Goal: Ask a question: Seek information or help from site administrators or community

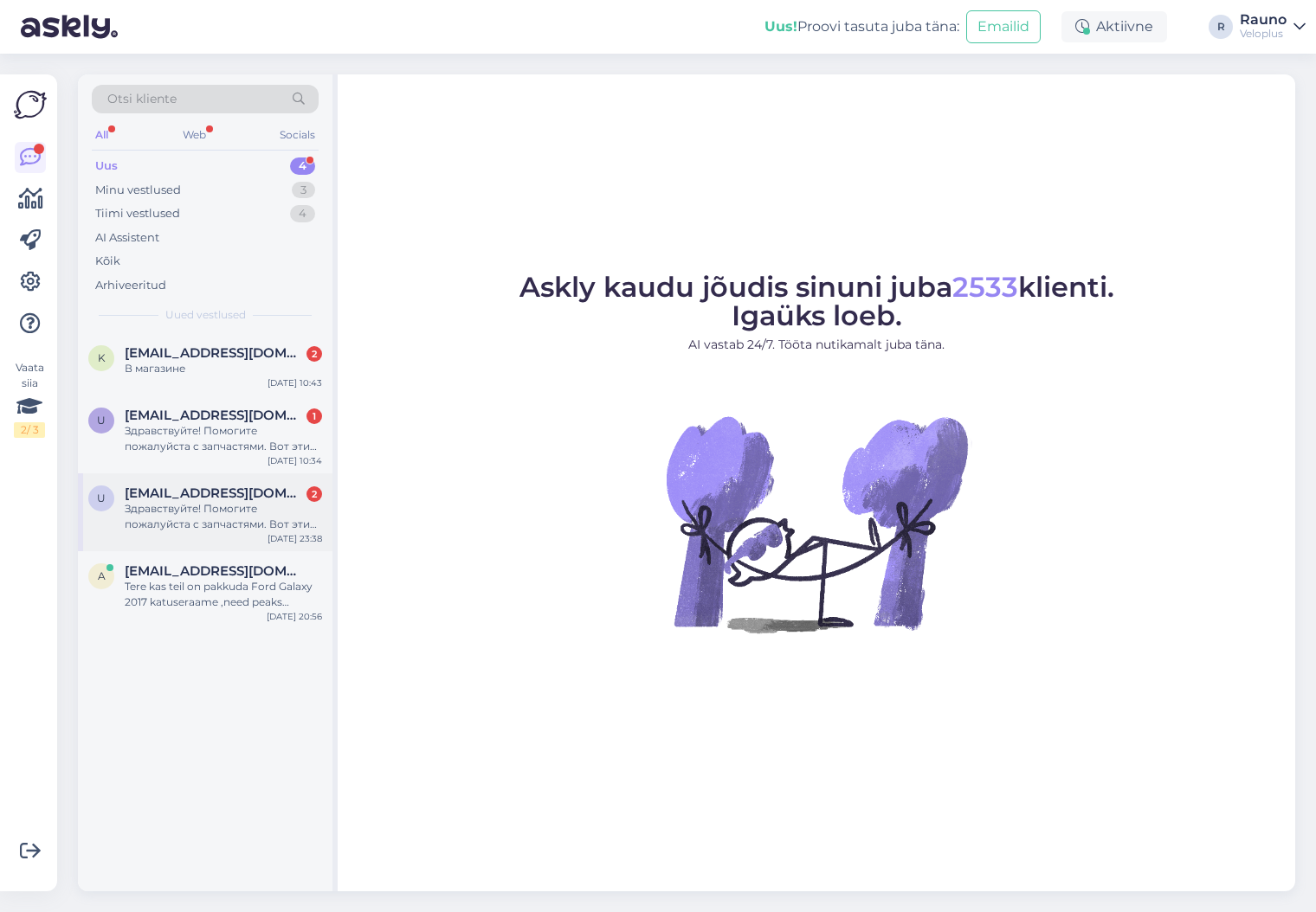
click at [170, 501] on div "Здравствуйте! Помогите пожалуйста с запчастями. Вот эти три позиции совместимы:…" at bounding box center [223, 516] width 197 height 31
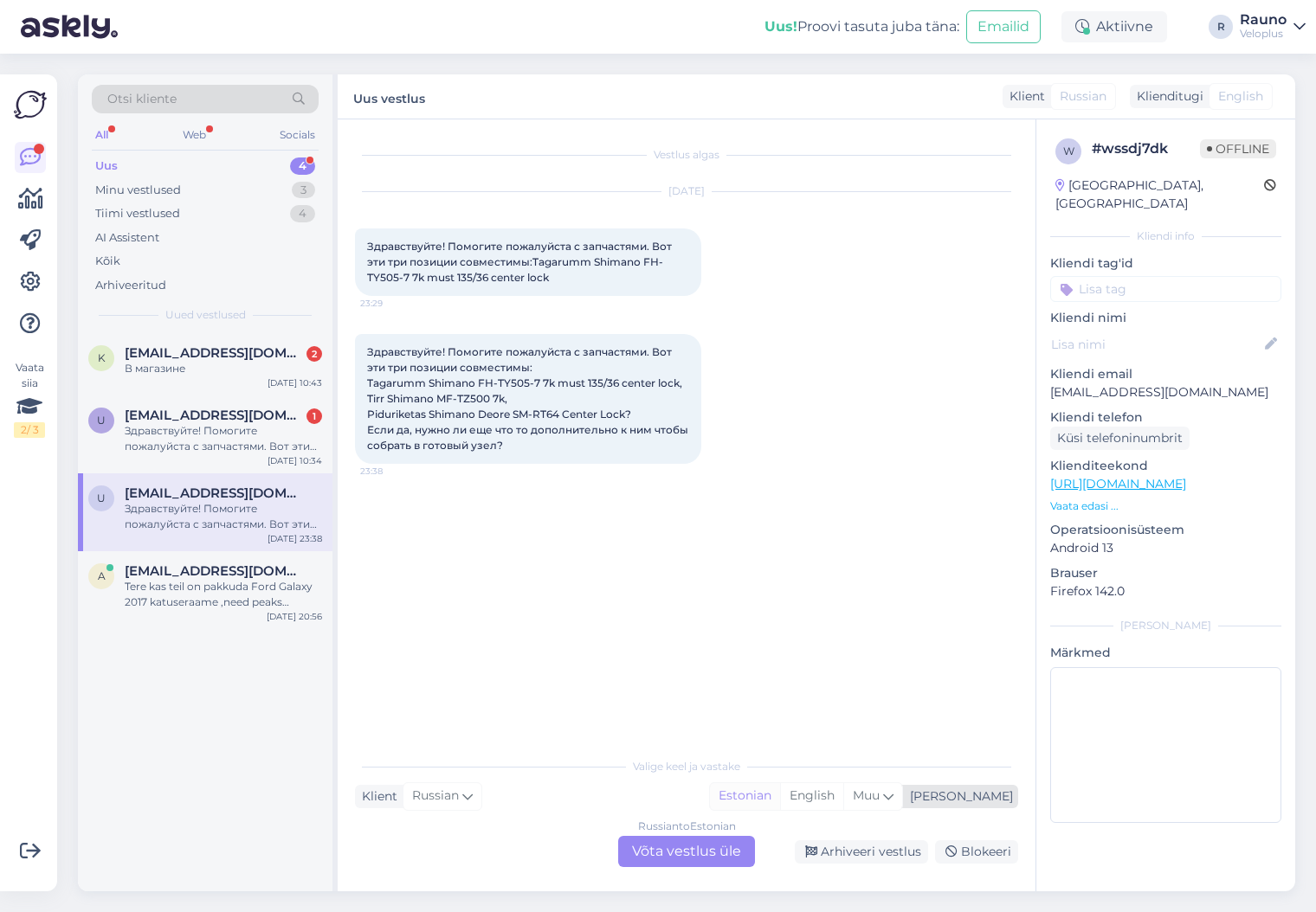
click at [780, 791] on div "Estonian" at bounding box center [745, 796] width 71 height 26
click at [691, 847] on div "Russian to Estonian Võta vestlus üle" at bounding box center [686, 851] width 137 height 31
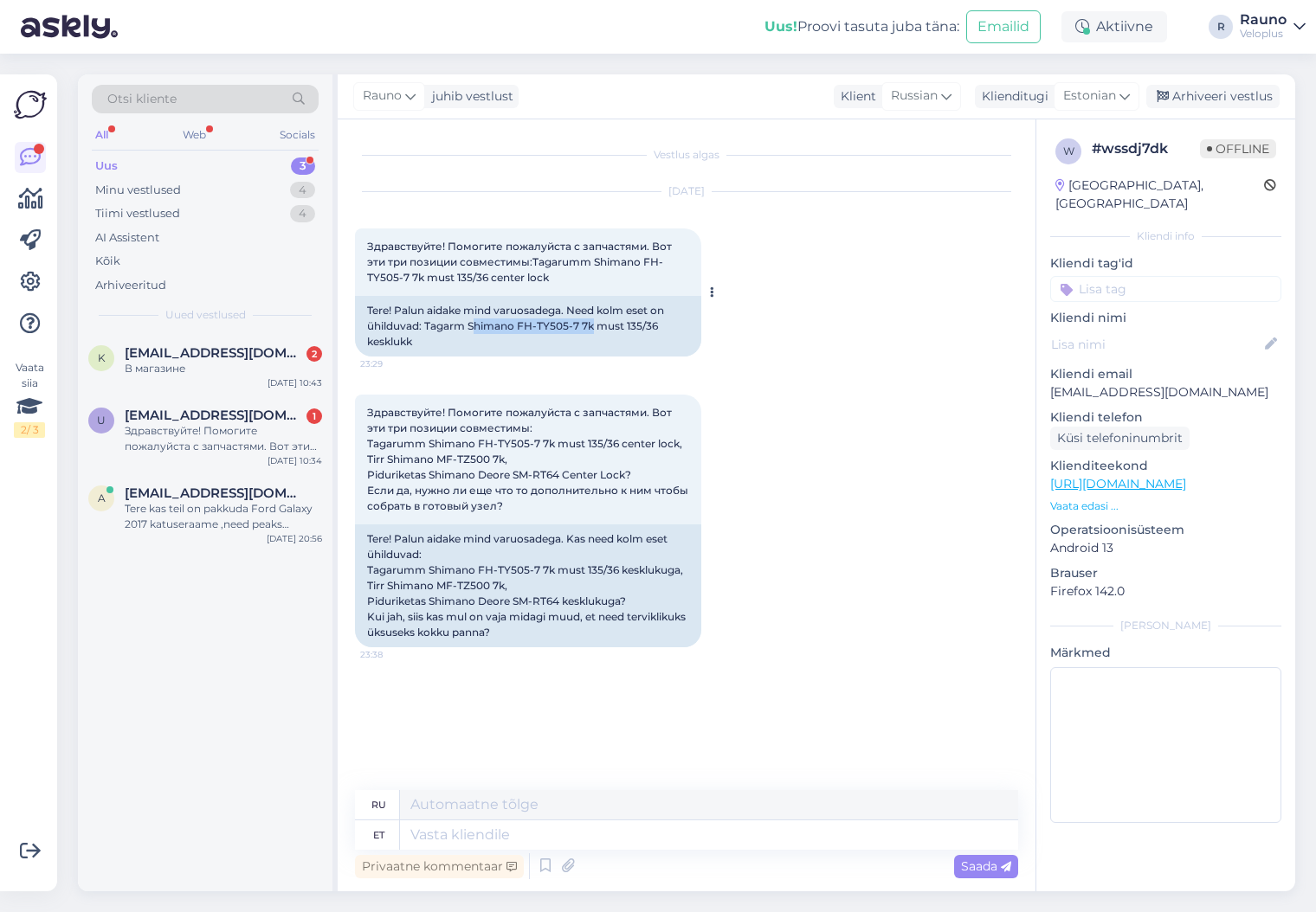
drag, startPoint x: 594, startPoint y: 324, endPoint x: 472, endPoint y: 323, distance: 122.0
click at [472, 323] on div "Tere! Palun aidake mind varuosadega. Need kolm eset on ühilduvad: Tagarm Shiman…" at bounding box center [528, 326] width 346 height 61
drag, startPoint x: 556, startPoint y: 570, endPoint x: 488, endPoint y: 567, distance: 68.1
click at [488, 567] on div "Tere! Palun aidake mind varuosadega. Kas need kolm eset ühilduvad: Tagarumm Shi…" at bounding box center [528, 585] width 346 height 122
click at [483, 567] on div "Tere! Palun aidake mind varuosadega. Kas need kolm eset ühilduvad: Tagarumm Shi…" at bounding box center [528, 585] width 346 height 122
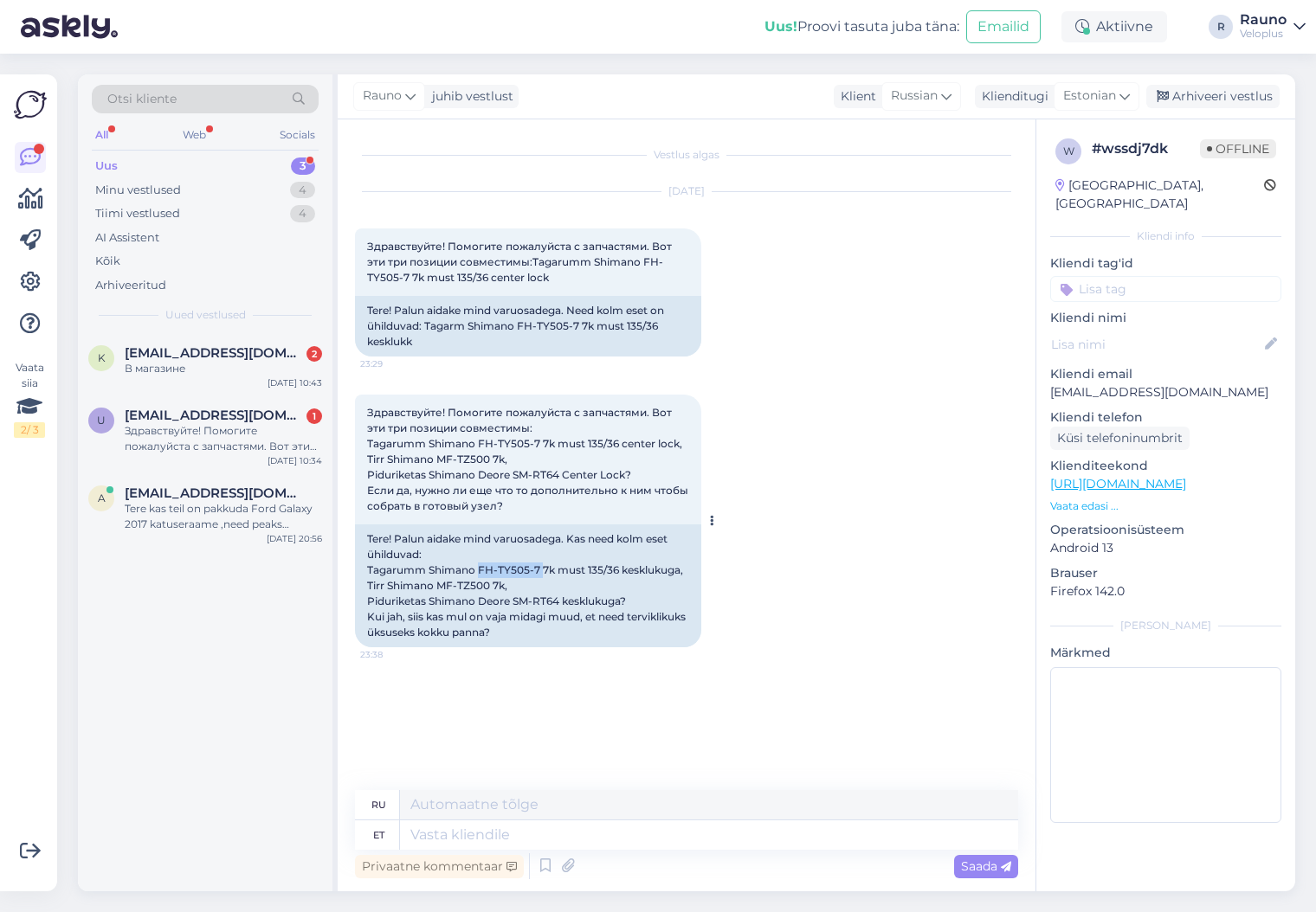
drag, startPoint x: 479, startPoint y: 567, endPoint x: 541, endPoint y: 570, distance: 62.1
click at [541, 570] on div "Tere! Palun aidake mind varuosadega. Kas need kolm eset ühilduvad: Tagarumm Shi…" at bounding box center [528, 585] width 346 height 122
copy div "FH-TY505-7"
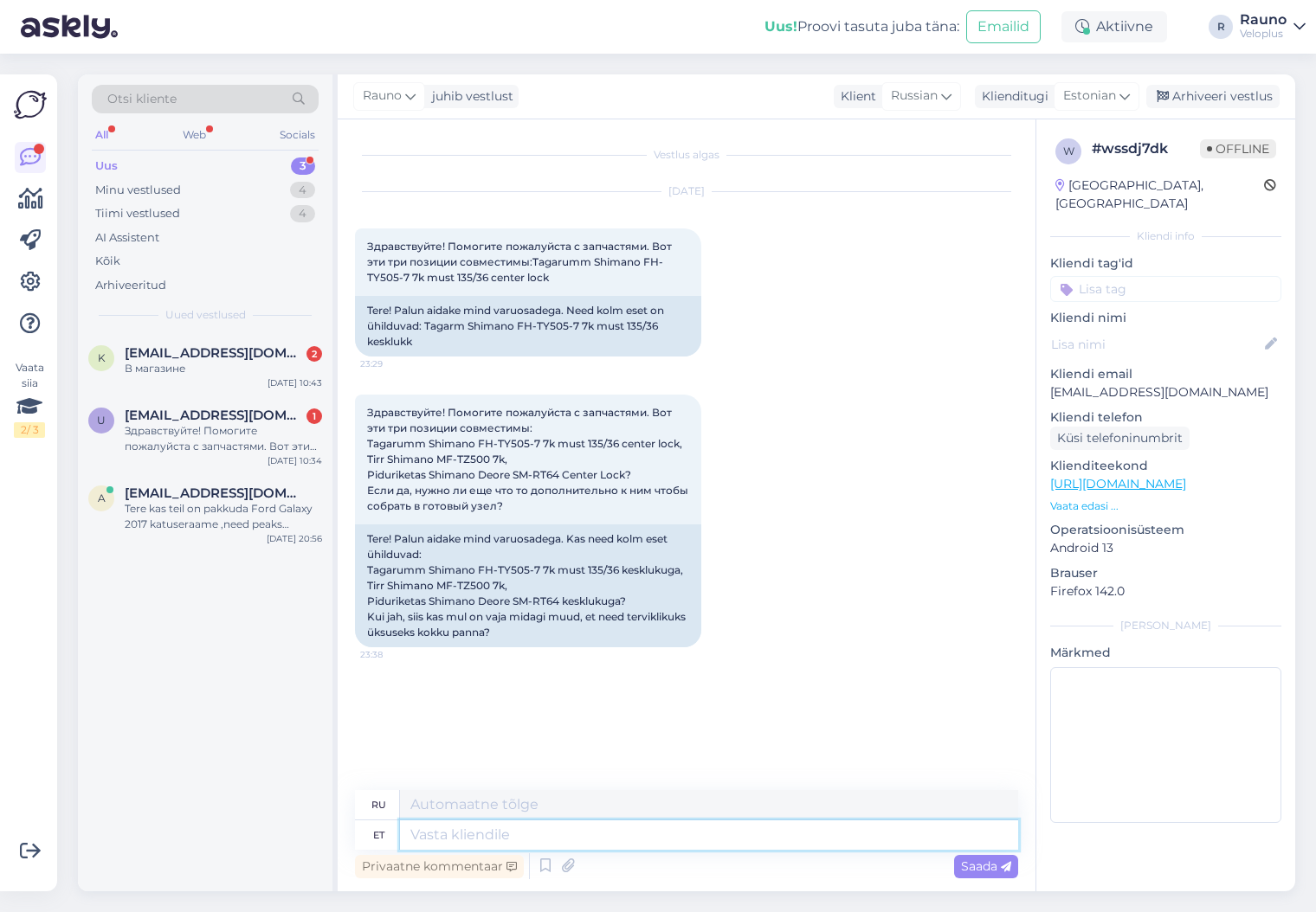
click at [576, 832] on textarea at bounding box center [709, 834] width 618 height 29
type textarea "tere"
type textarea "привет"
type textarea "tere"
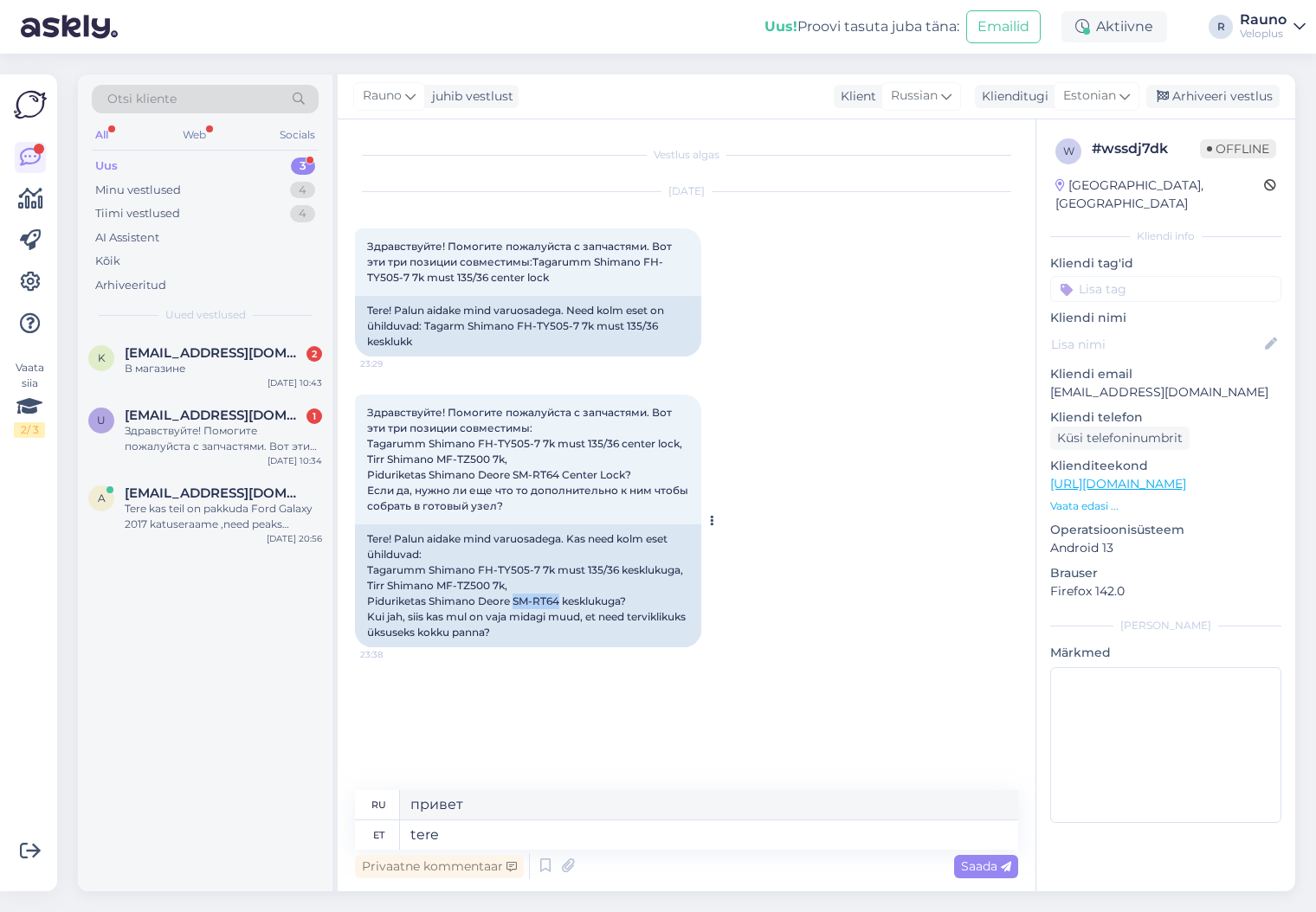
drag, startPoint x: 561, startPoint y: 600, endPoint x: 516, endPoint y: 598, distance: 45.0
click at [516, 598] on div "Tere! Palun aidake mind varuosadega. Kas need kolm eset ühilduvad: Tagarumm Shi…" at bounding box center [528, 585] width 346 height 122
copy div "SM-RT64"
click at [993, 864] on span "Saada" at bounding box center [985, 866] width 50 height 16
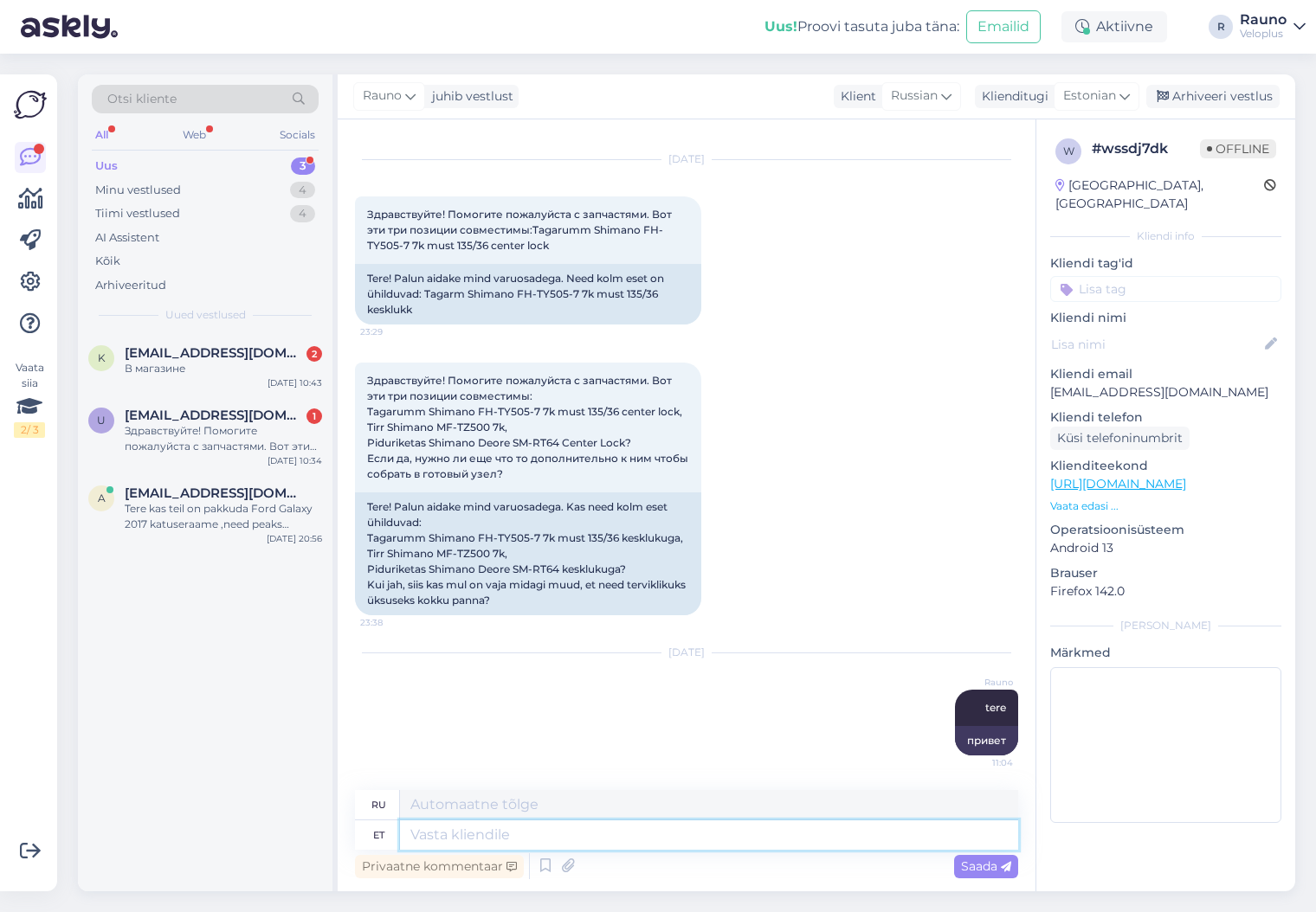
click at [495, 834] on textarea at bounding box center [709, 834] width 618 height 29
type textarea "Tagarumm j"
type textarea "Задняя ступица"
type textarea "Tagarumm ja"
type textarea "Задняя ступица и"
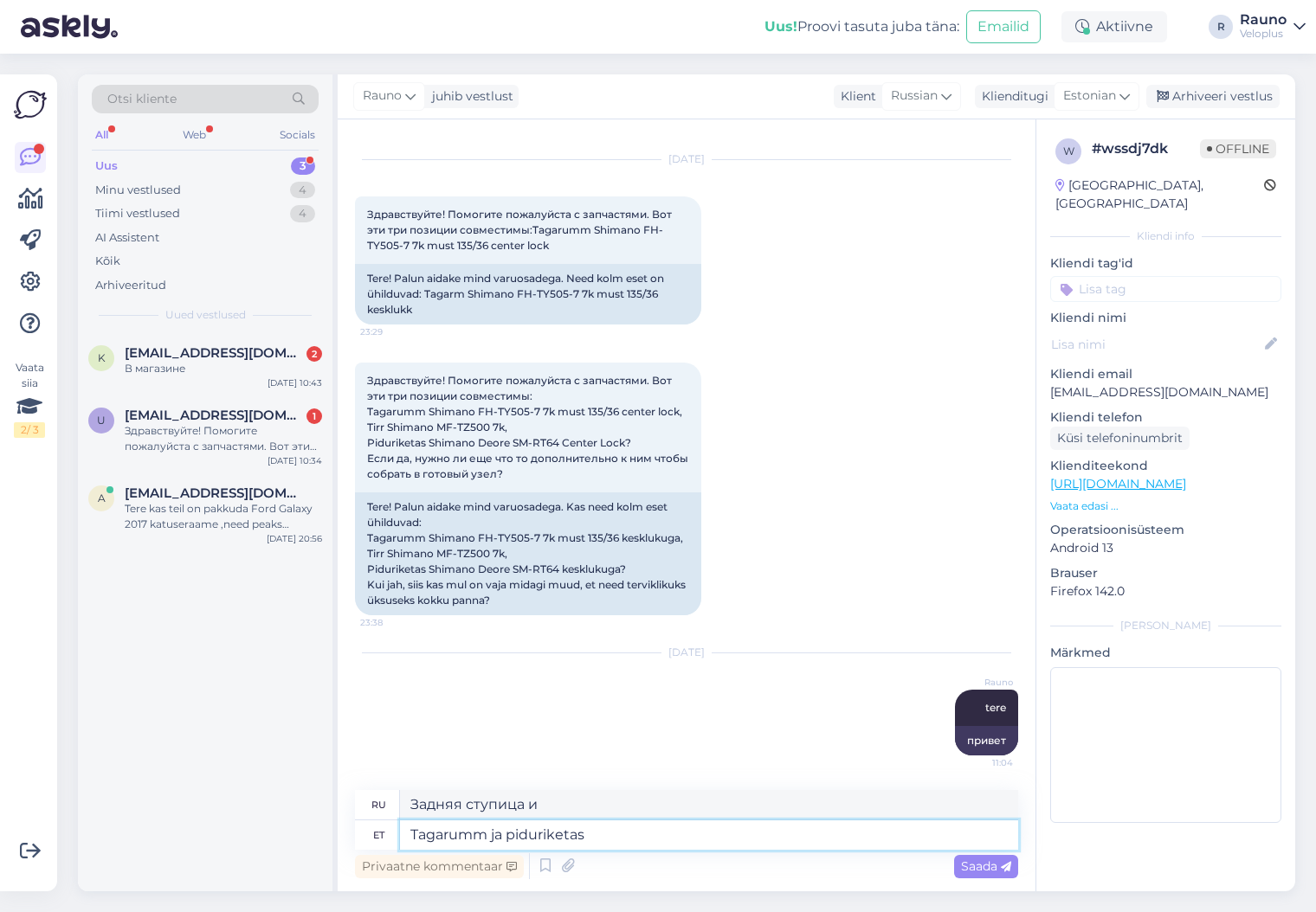
type textarea "Tagarumm ja piduriketas"
type textarea "Задняя ступица и тормозной диск"
type textarea "Tagarumm ja piduriketas sobivad"
type textarea "Задняя ступица и тормозной диск соответствуют друг другу"
type textarea "Tagarumm ja piduriketas sobivad aga"
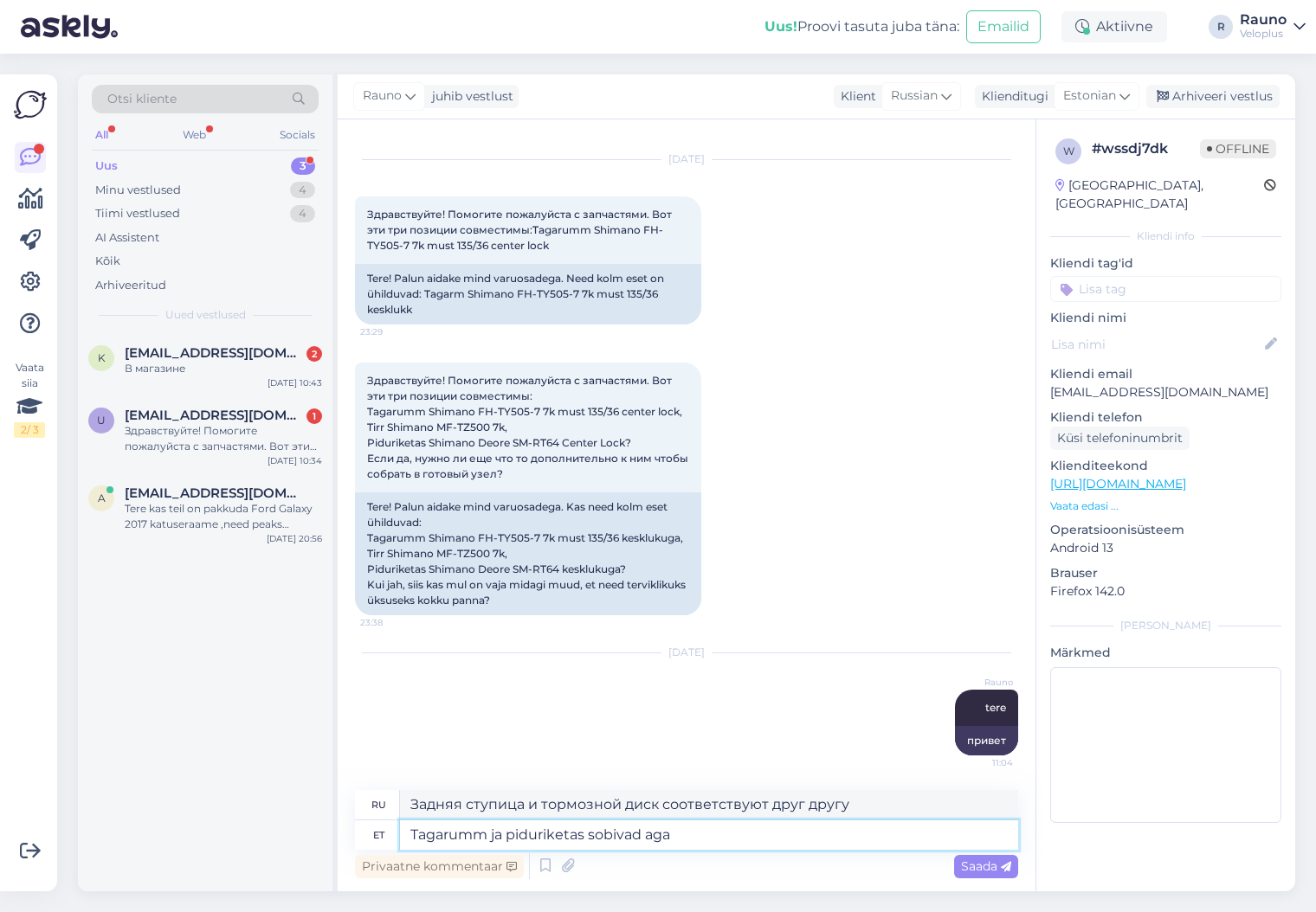
type textarea "Однако задняя ступица и тормозной диск совместимы."
type textarea "Tagarumm ja piduriketas sobivad aga hammasrattad"
type textarea "Задняя ступица и тормозной диск совместимы, а вот звездочки — нет."
type textarea "Tagarumm ja piduriketas sobivad aga hammasrattad mitte"
type textarea "Задняя ступица и тормозной диск подходят, а вот звездочки — нет."
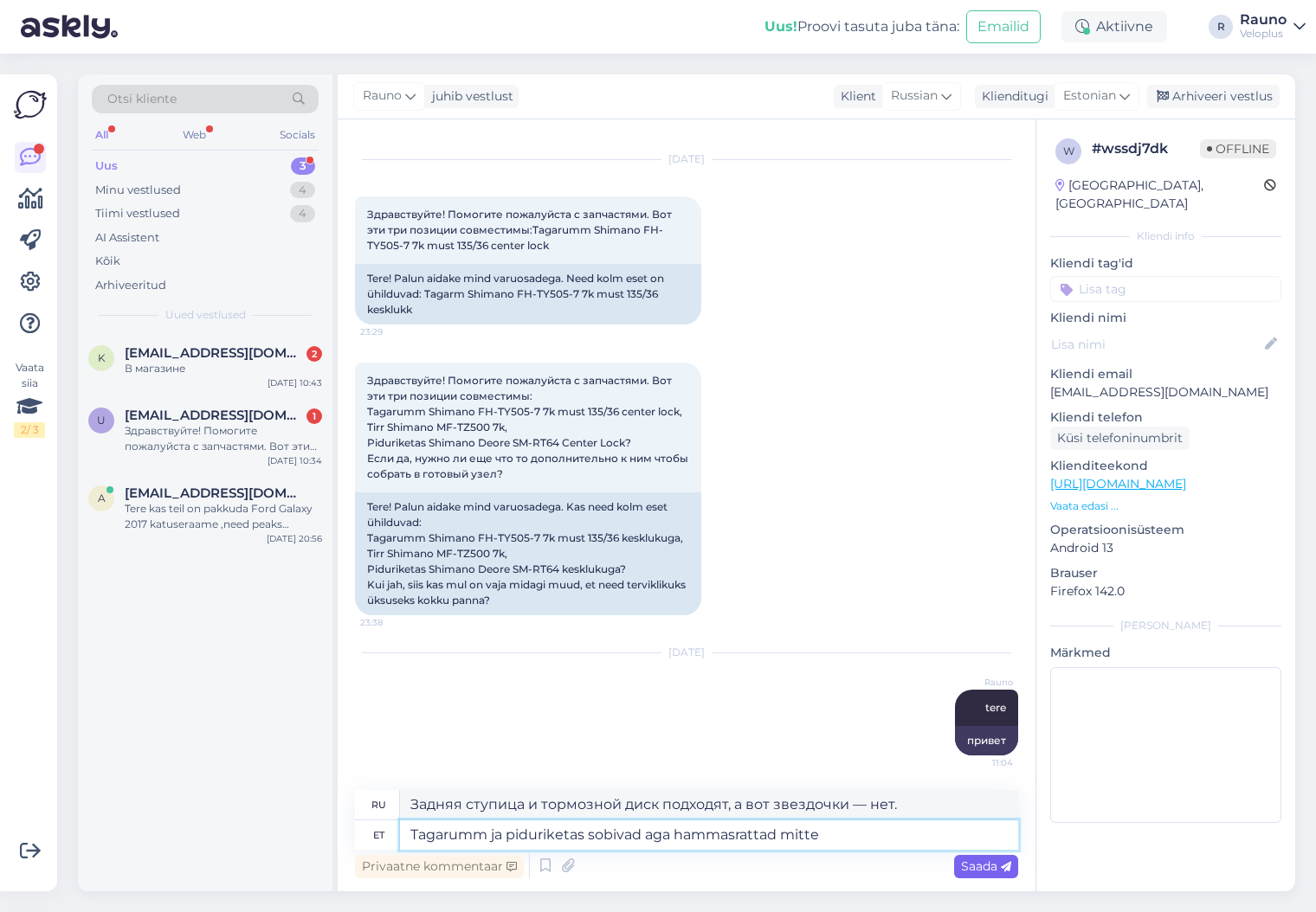
type textarea "Tagarumm ja piduriketas sobivad aga hammasrattad mitte"
click at [983, 866] on span "Saada" at bounding box center [985, 866] width 50 height 16
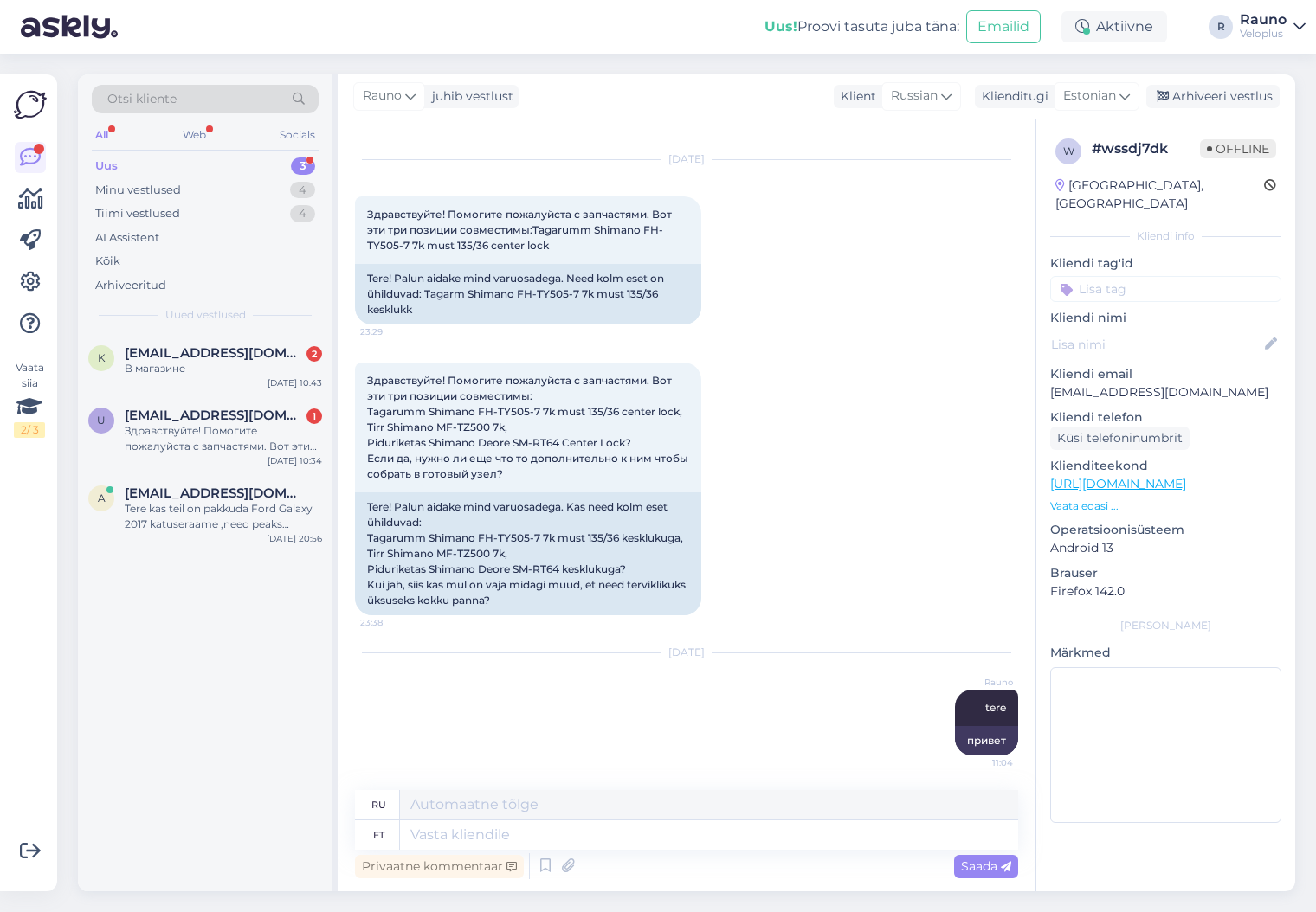
scroll to position [152, 0]
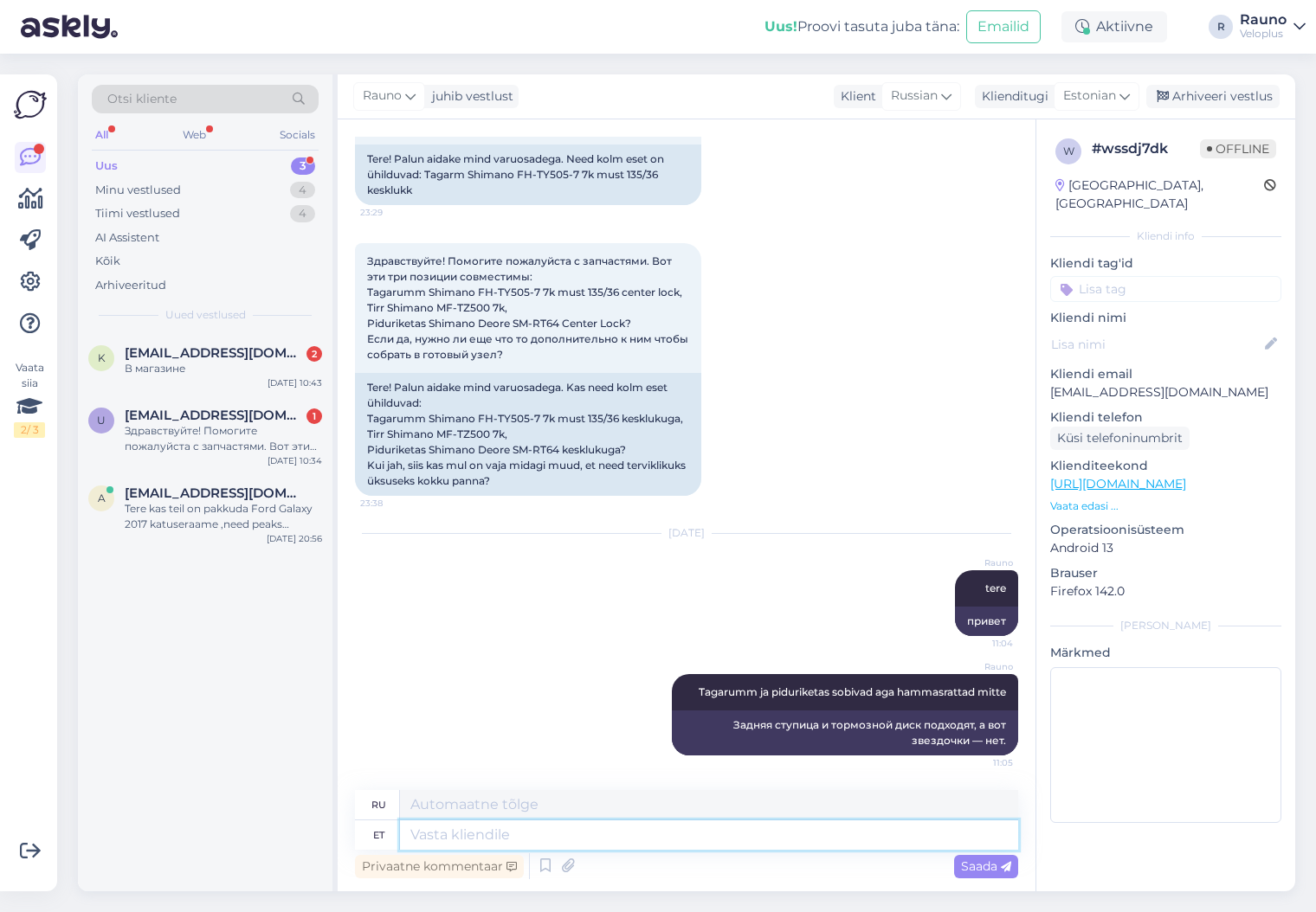
click at [462, 842] on textarea at bounding box center [709, 834] width 618 height 29
click at [495, 839] on textarea at bounding box center [709, 834] width 618 height 29
type textarea "Antud"
type textarea "Данный"
type textarea "Antud rummule"
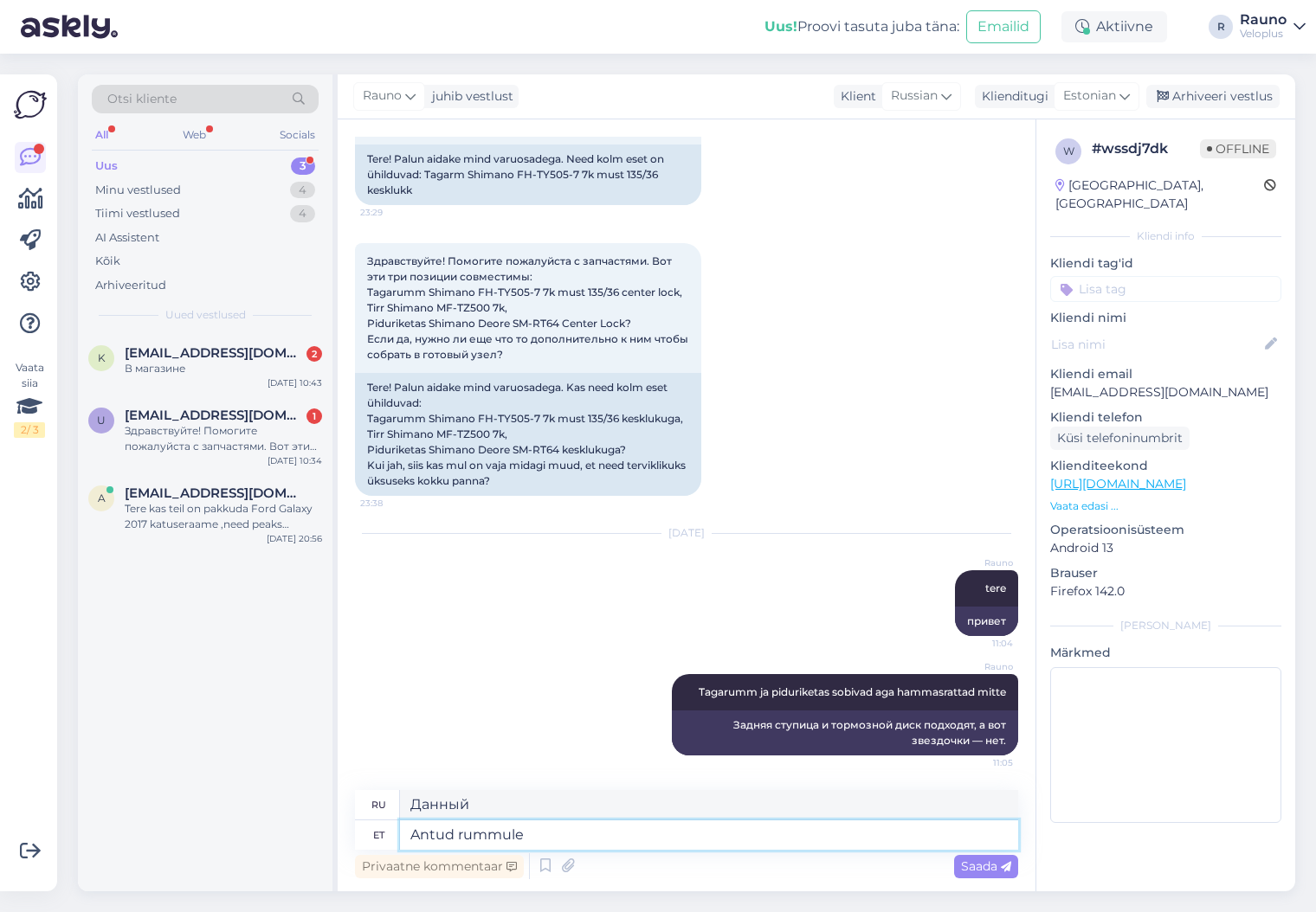
type textarea "Отдано в хаб"
type textarea "Antud rummule sobivad"
type textarea "Подходит для этого хаба"
type textarea "Antud rummule sobivad 7-"
type textarea "Этот концентратор подходит для 7"
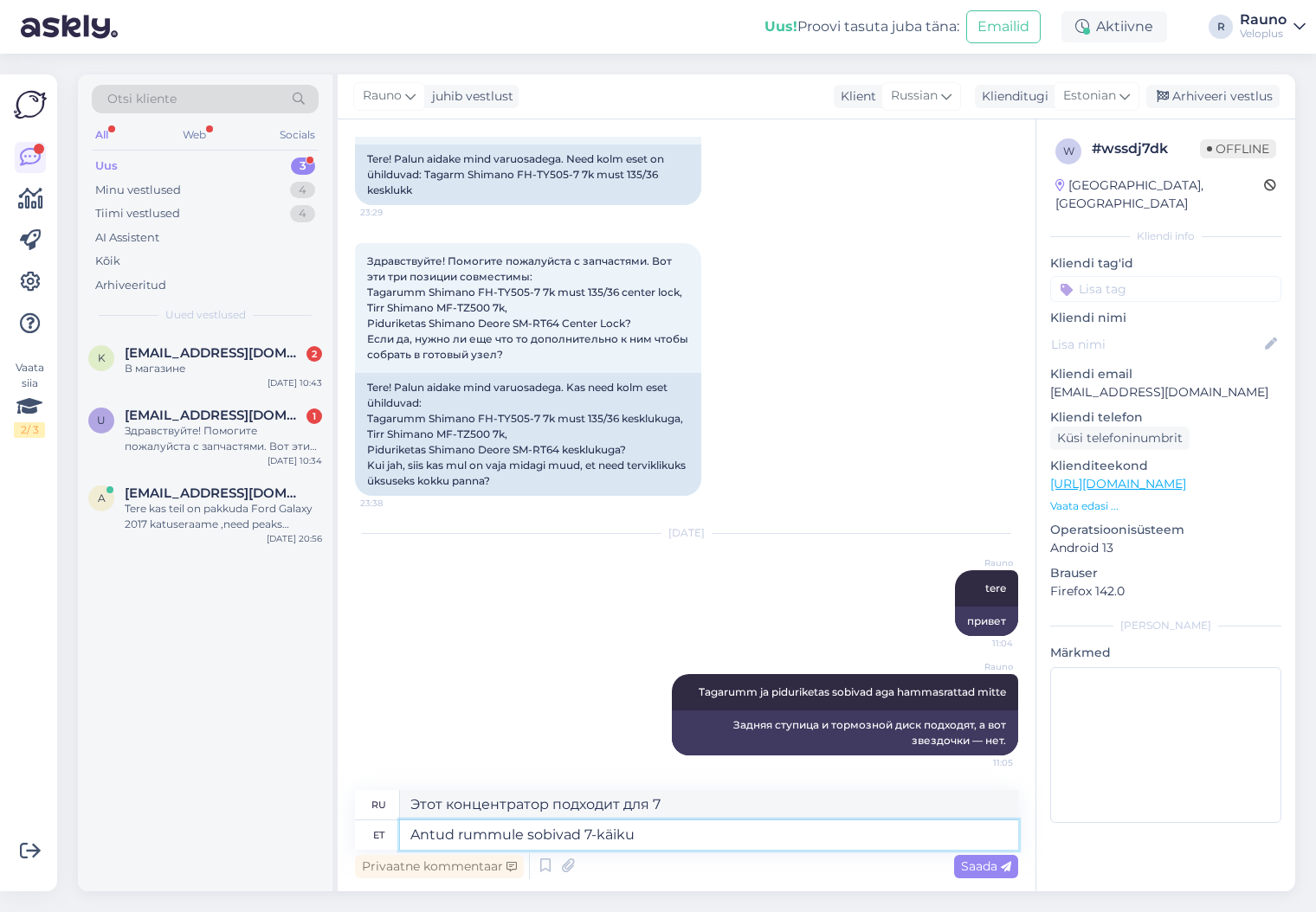
type textarea "Antud rummule sobivad 7-käiku"
type textarea "Эта ступица подходит для 7-ступенчатой"
type textarea "Antud rummule sobivad 7-[PERSON_NAME]"
type textarea "Эта втулка совместима с 7-скоростными кассетами."
type textarea "Antud rummule sobivad 7-käiku kassetid"
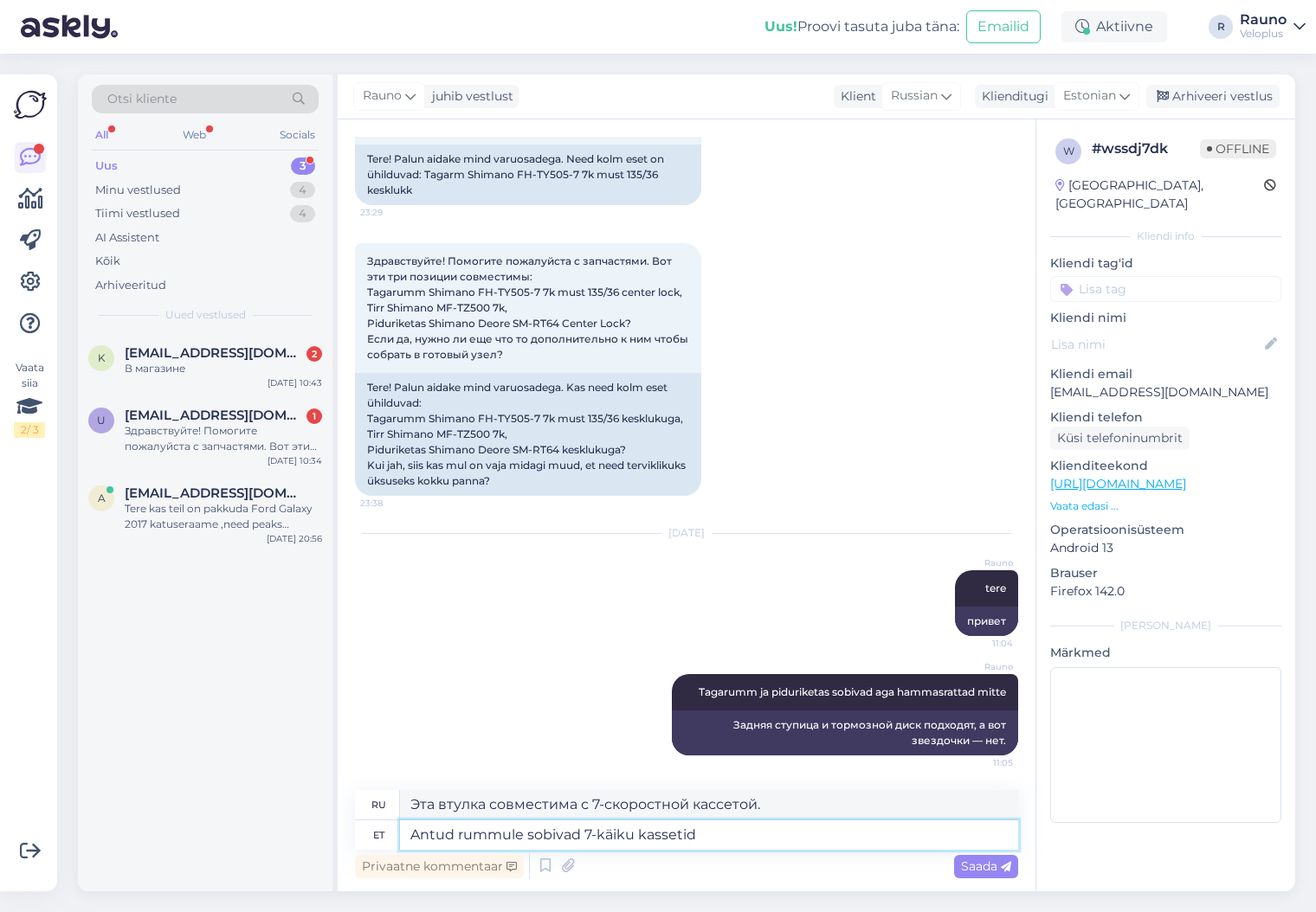
type textarea "Эта втулка совместима с 7-скоростными кассетами."
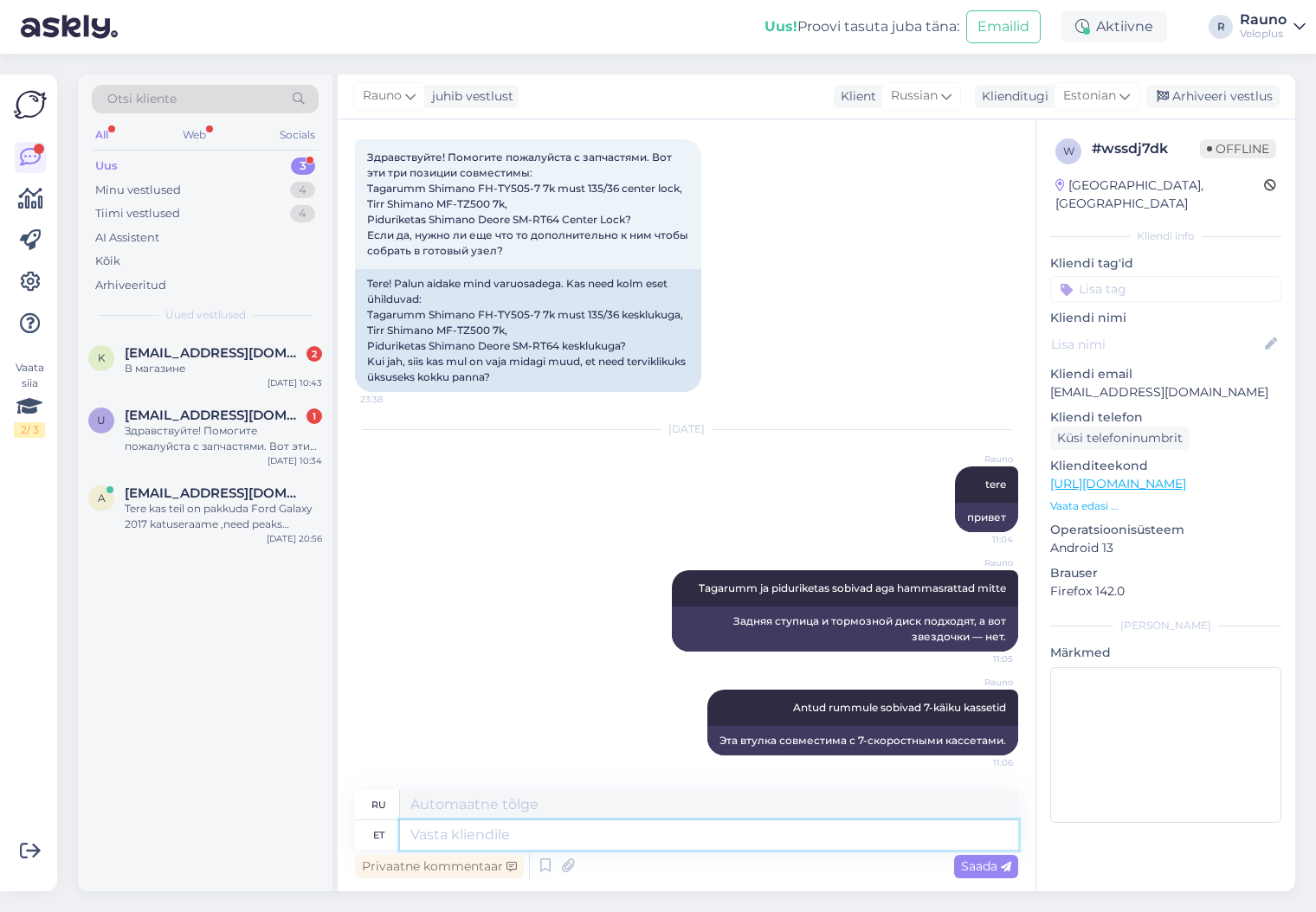
paste textarea "[URL][DOMAIN_NAME]"
type textarea "[URL][DOMAIN_NAME]"
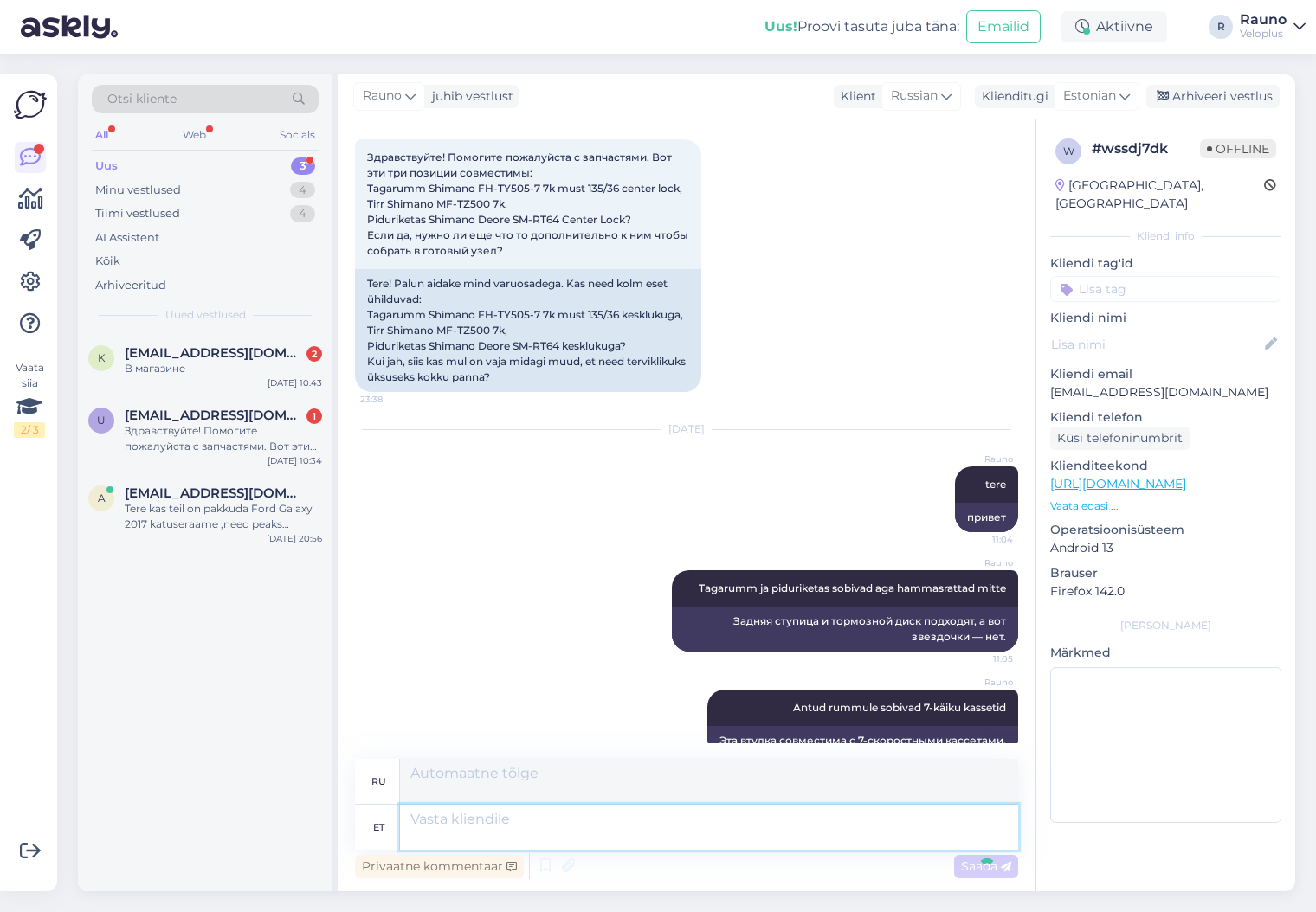
scroll to position [390, 0]
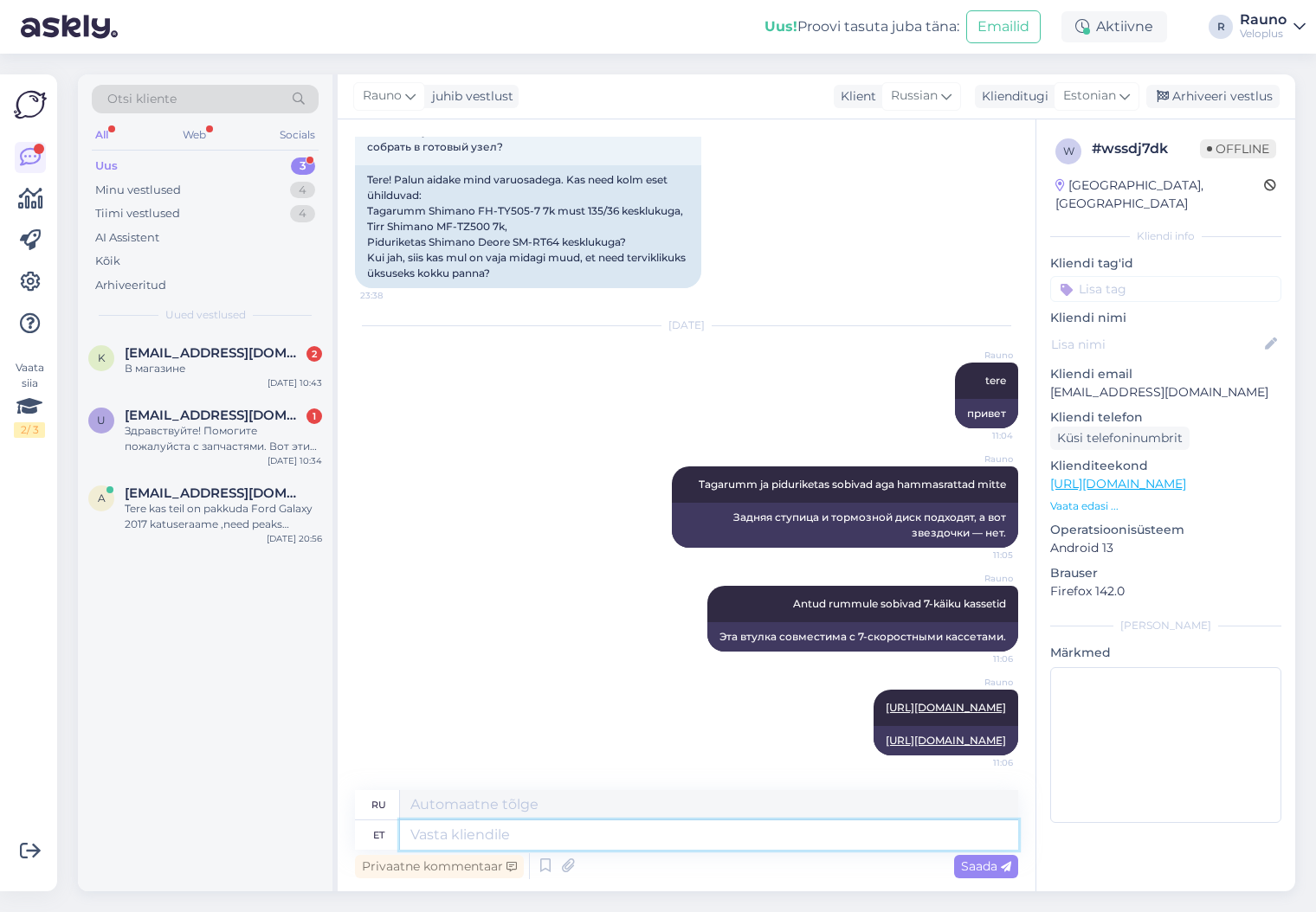
click at [443, 835] on textarea at bounding box center [709, 834] width 618 height 29
type textarea "Et"
type textarea "Что"
type textarea "Et kassett"
type textarea "На кассету"
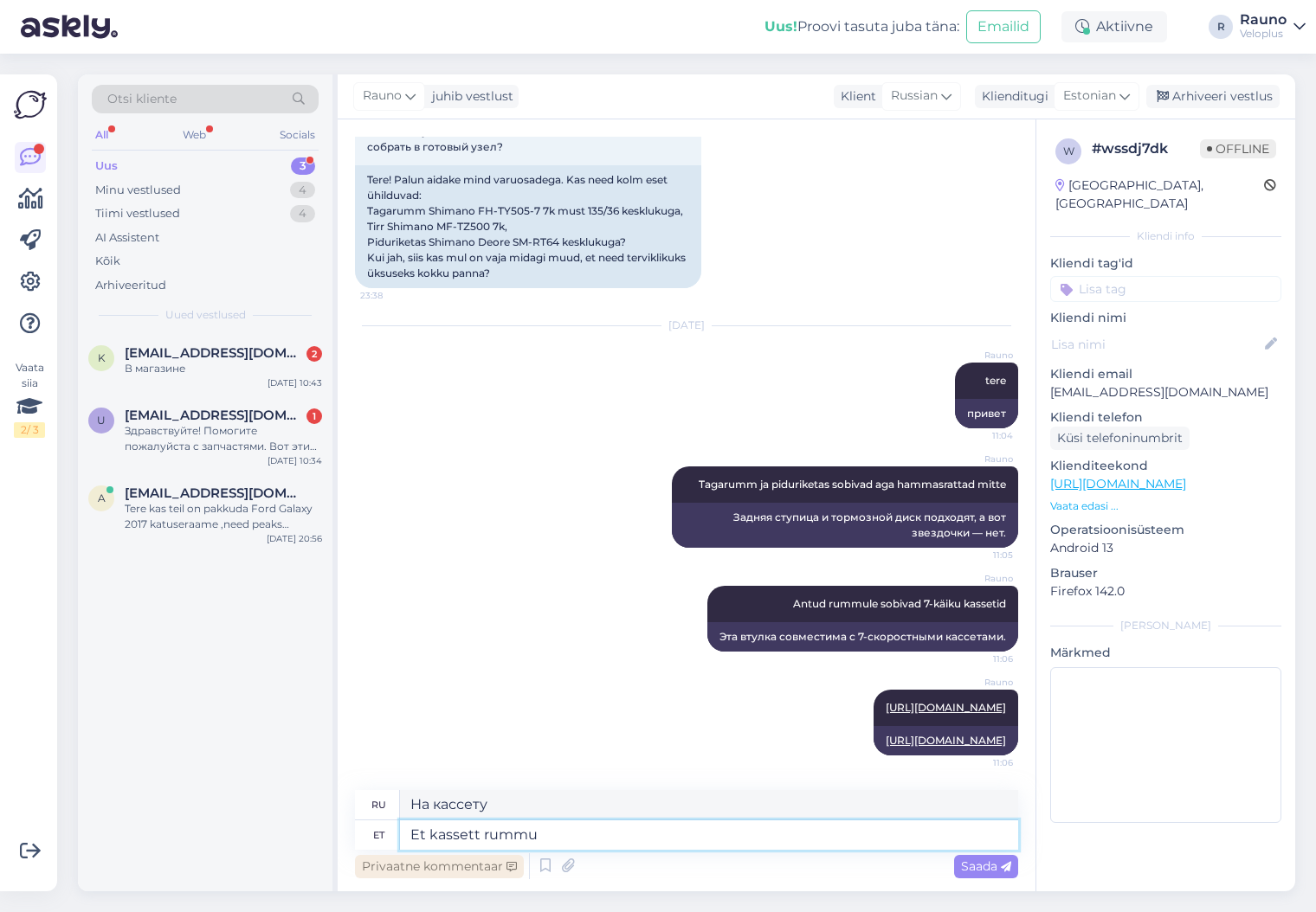
type textarea "Et kassett rummu"
type textarea "К кассетной ступице"
type textarea "Et kassett rummu peale"
type textarea "Чтобы установить кассету на ступицу"
type textarea "Et kassett rummu peale kinnitada, o"
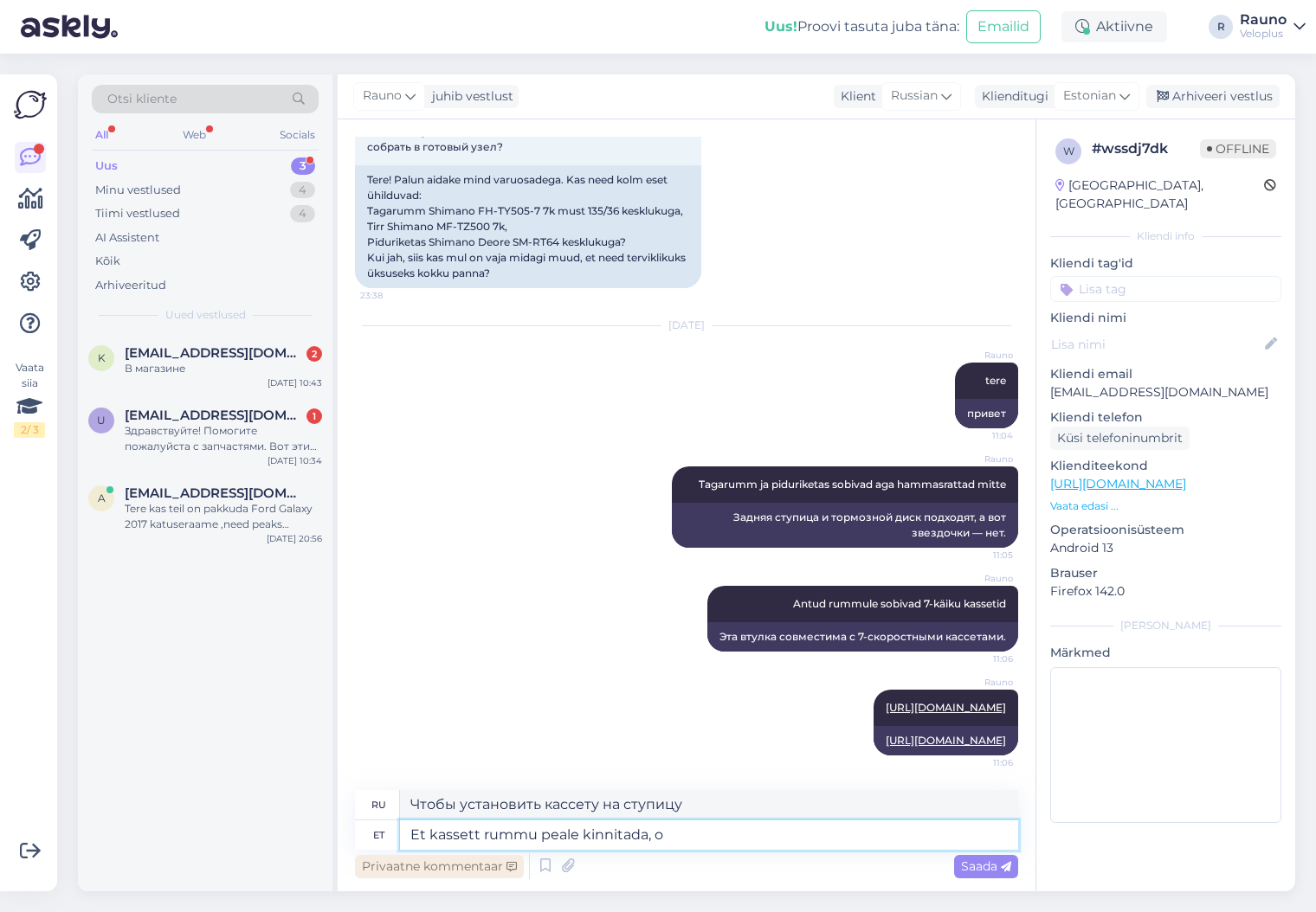
type textarea "Чтобы прикрепить кассету к ступице,"
type textarea "Et kassett rummu peale kinnitada, on vaja t"
type textarea "Чтобы прикрепить кассету к ступице, вам нужно"
type textarea "Et kassett rummu peale kinnitada, on vaja tööriista:"
type textarea "Для установки кассеты на ступицу вам понадобится инструмент:"
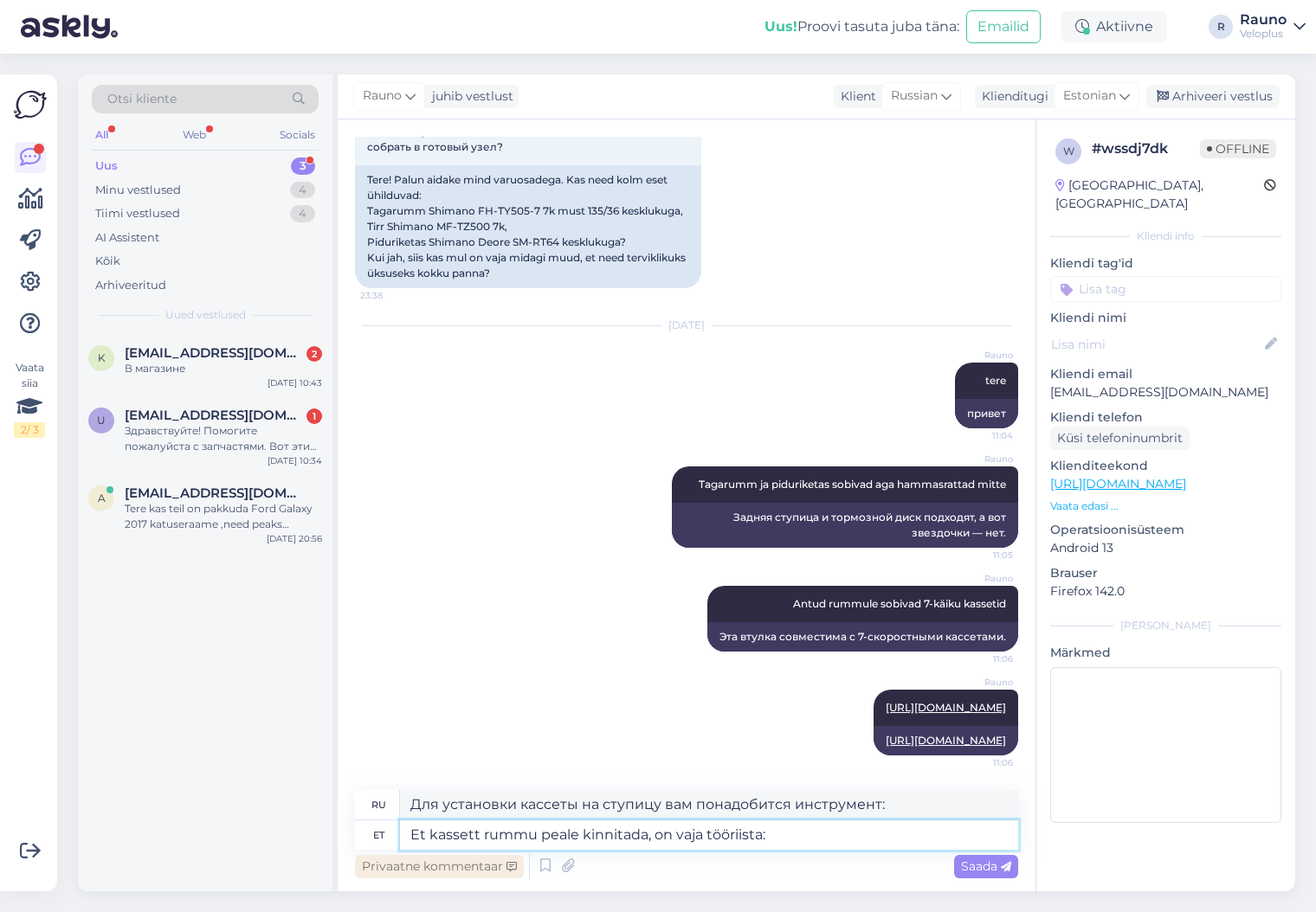
paste textarea "[URL][DOMAIN_NAME]"
type textarea "Et kassett rummu peale kinnitada, on vaja tööriista: [URL][DOMAIN_NAME]"
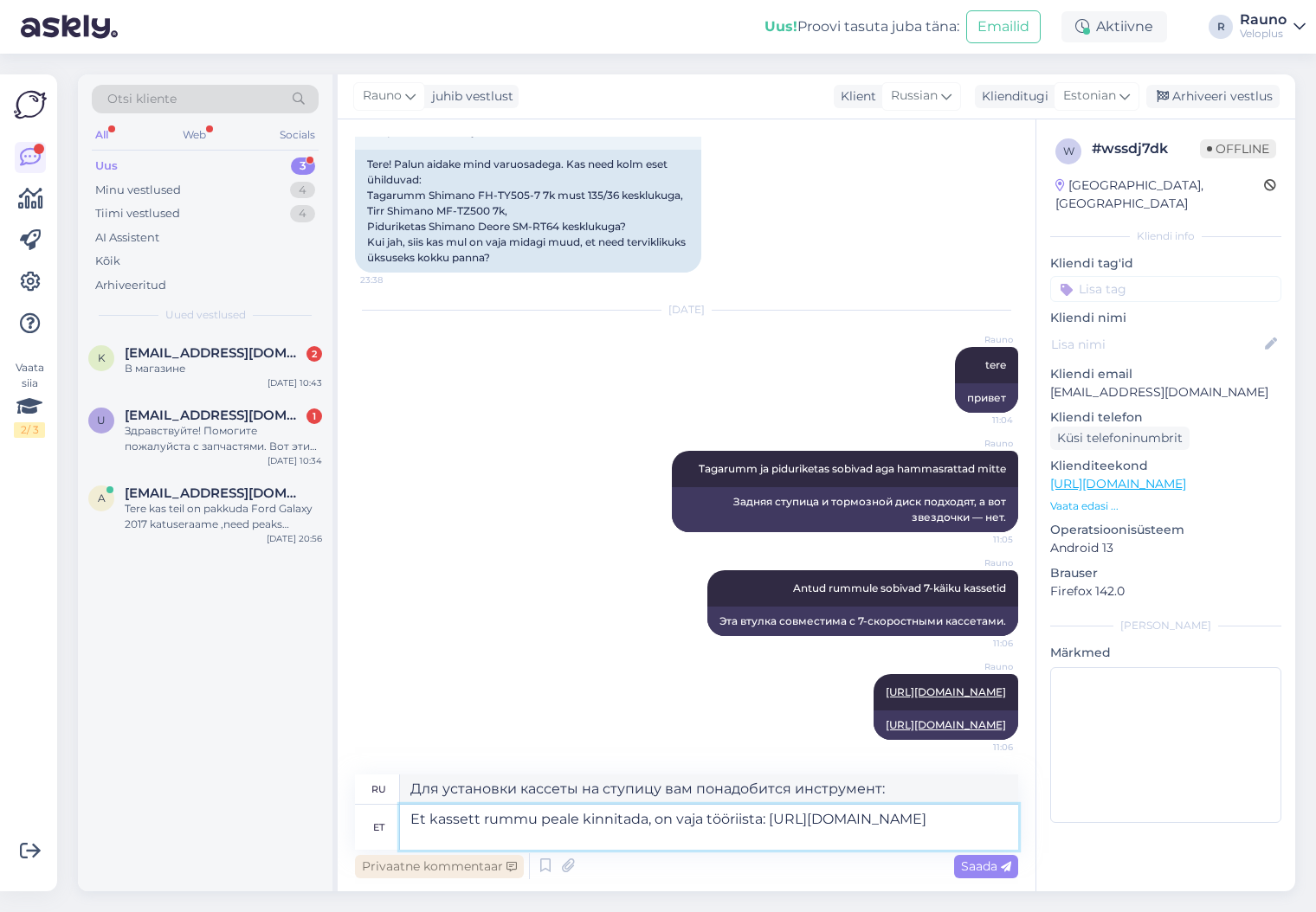
scroll to position [406, 0]
type textarea "Для крепления кассеты к втулке вам понадобится инструмент: [URL][DOMAIN_NAME]"
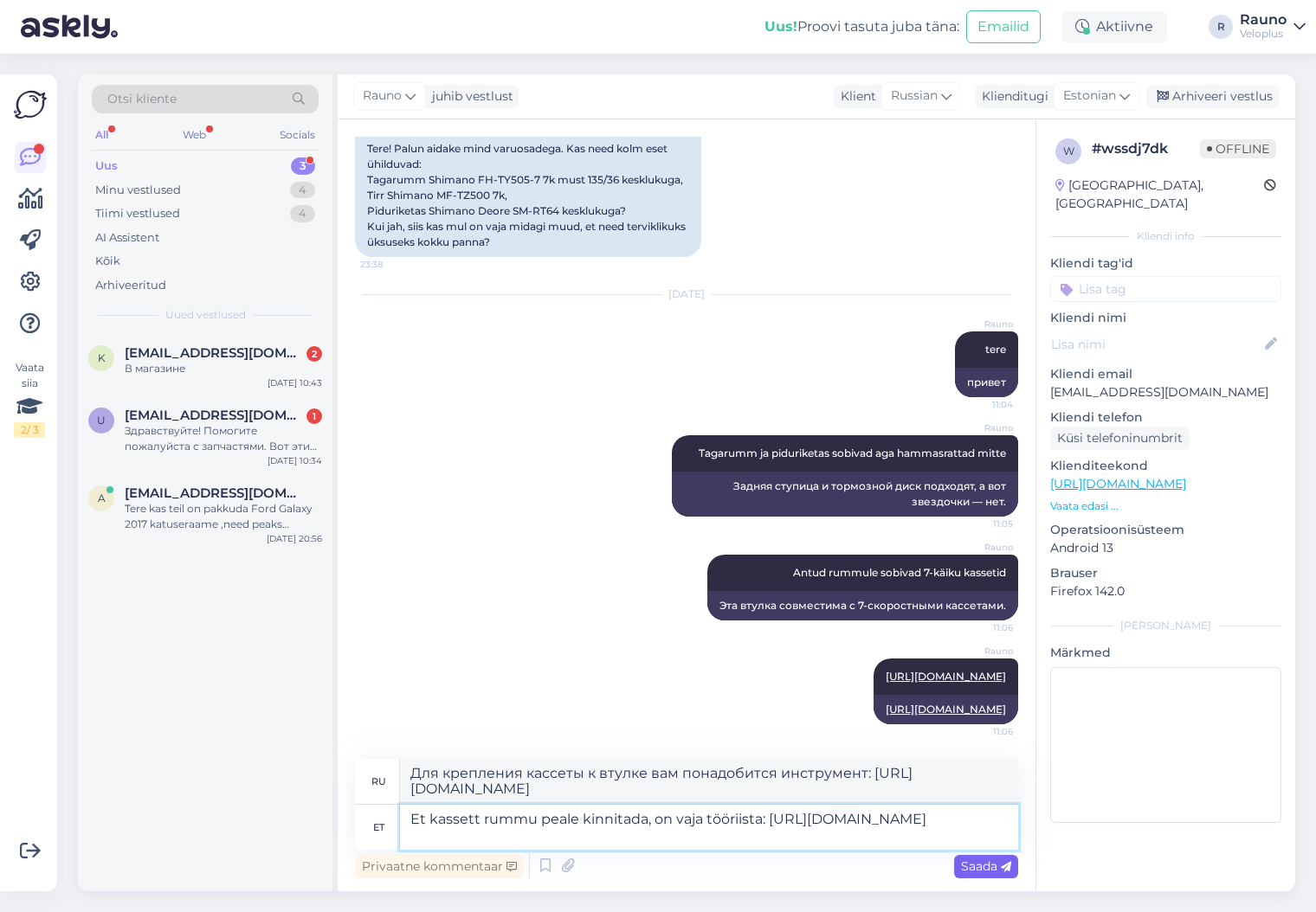
type textarea "Et kassett rummu peale kinnitada, on vaja tööriista: [URL][DOMAIN_NAME]"
click at [988, 870] on span "Saada" at bounding box center [985, 866] width 50 height 16
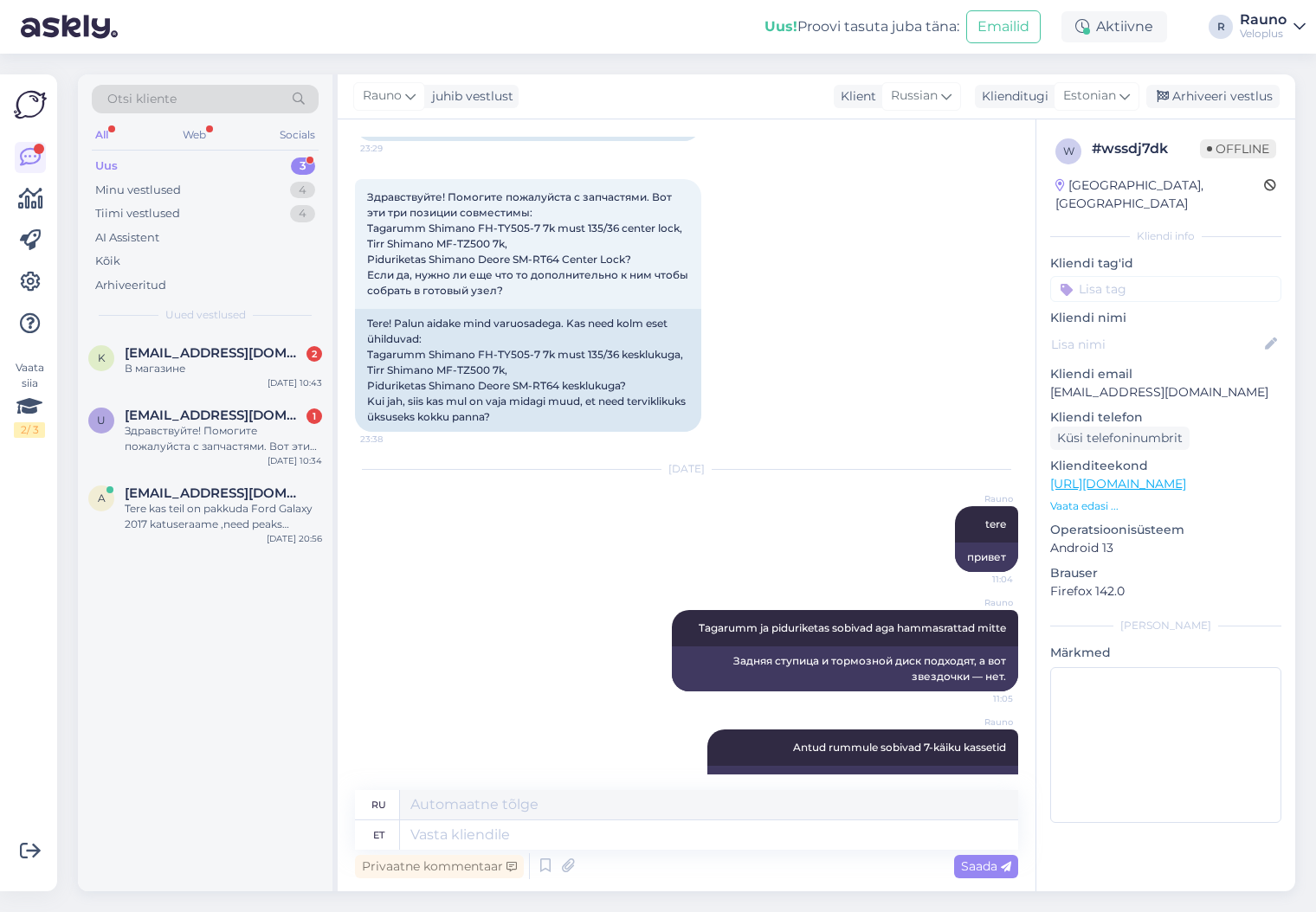
scroll to position [0, 0]
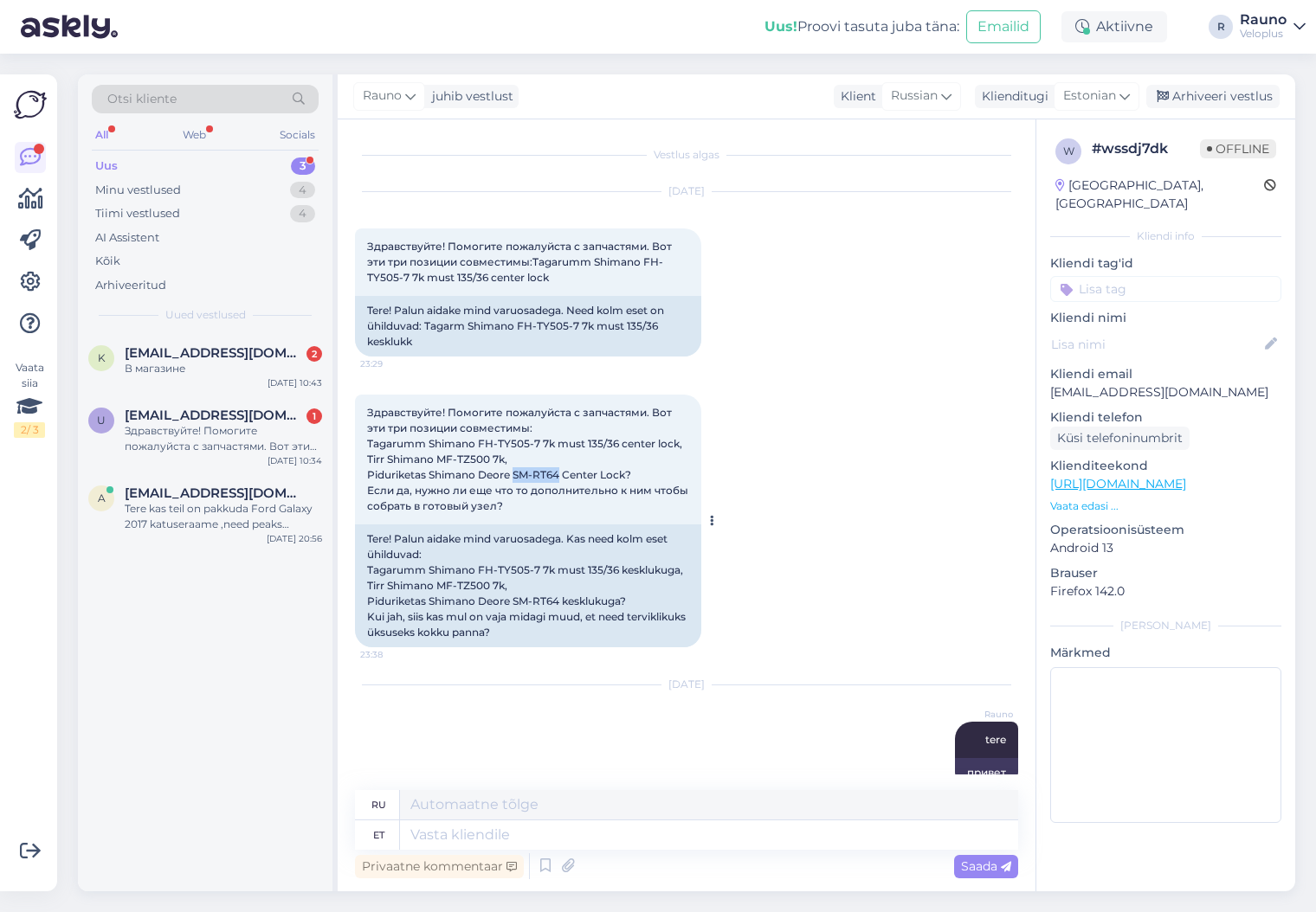
drag, startPoint x: 516, startPoint y: 473, endPoint x: 561, endPoint y: 471, distance: 45.0
click at [561, 471] on span "Здравствуйте! Помогите пожалуйста с запчастями. Вот эти три позиции совместимы:…" at bounding box center [528, 459] width 323 height 107
copy span "SM-RT64"
click at [212, 426] on div "Здравствуйте! Помогите пожалуйста с запчастями. Вот эти три позиции совместимы:…" at bounding box center [223, 438] width 197 height 31
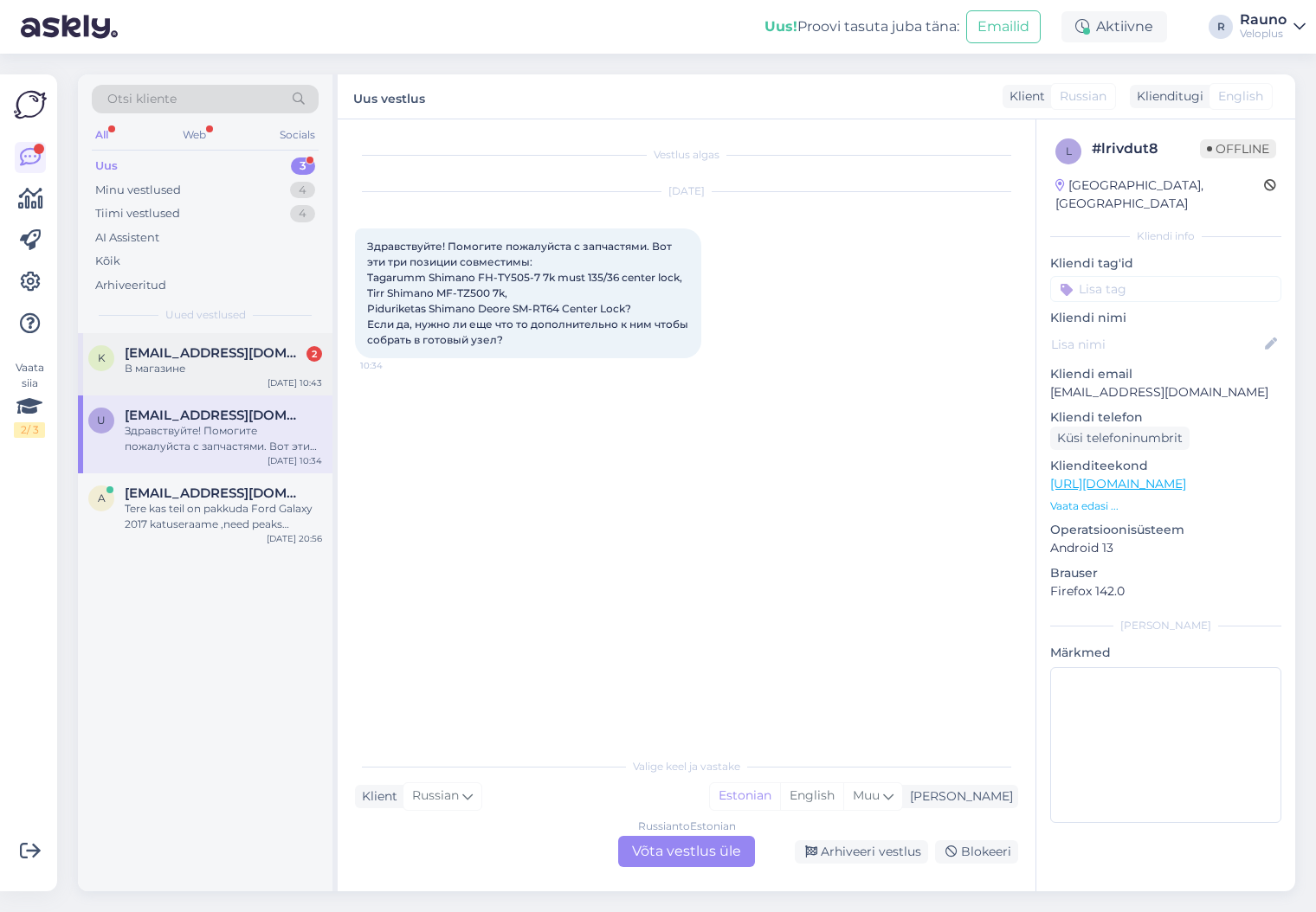
click at [200, 364] on div "В магазине" at bounding box center [223, 369] width 197 height 16
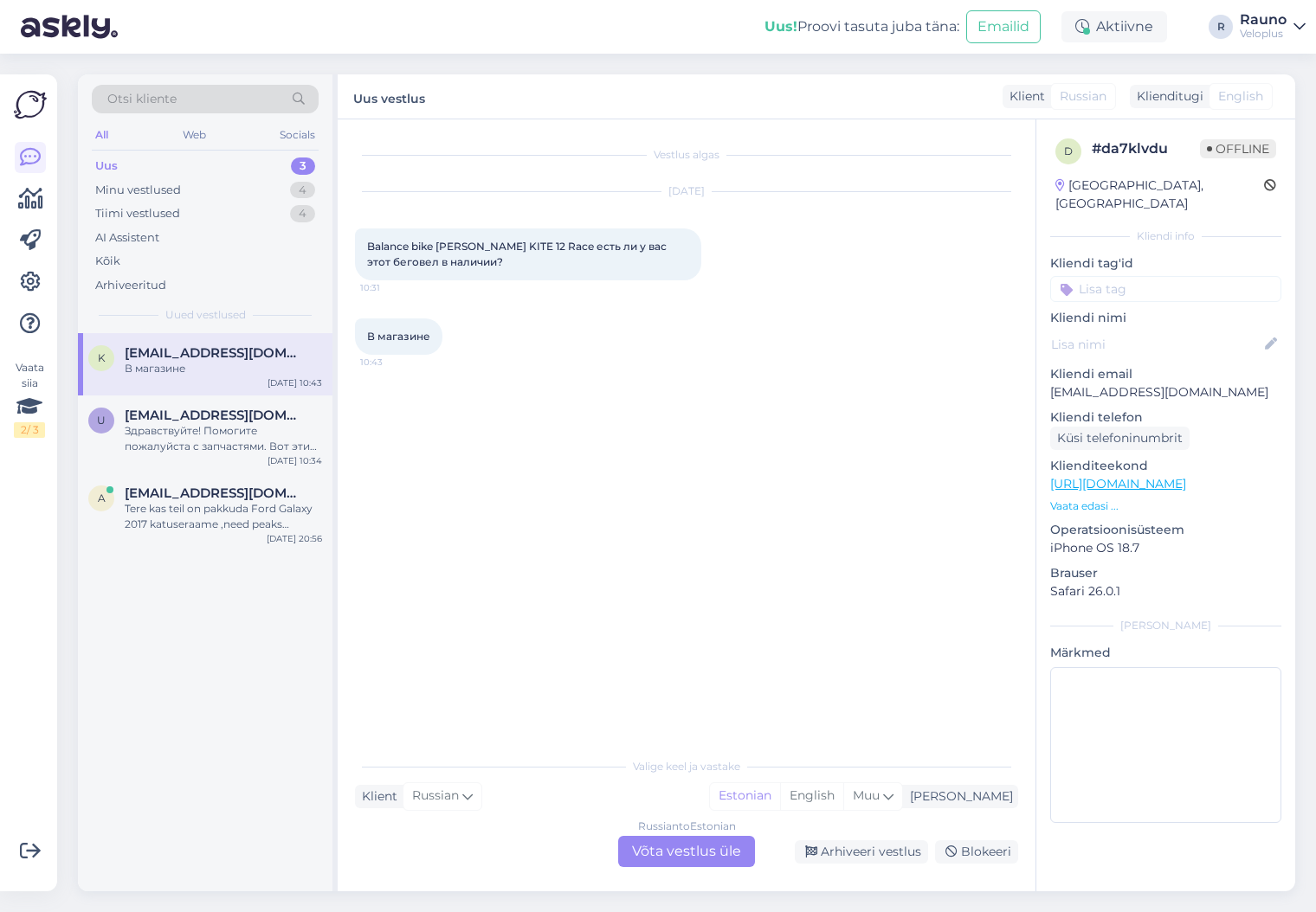
click at [677, 850] on div "Russian to Estonian Võta vestlus üle" at bounding box center [686, 851] width 137 height 31
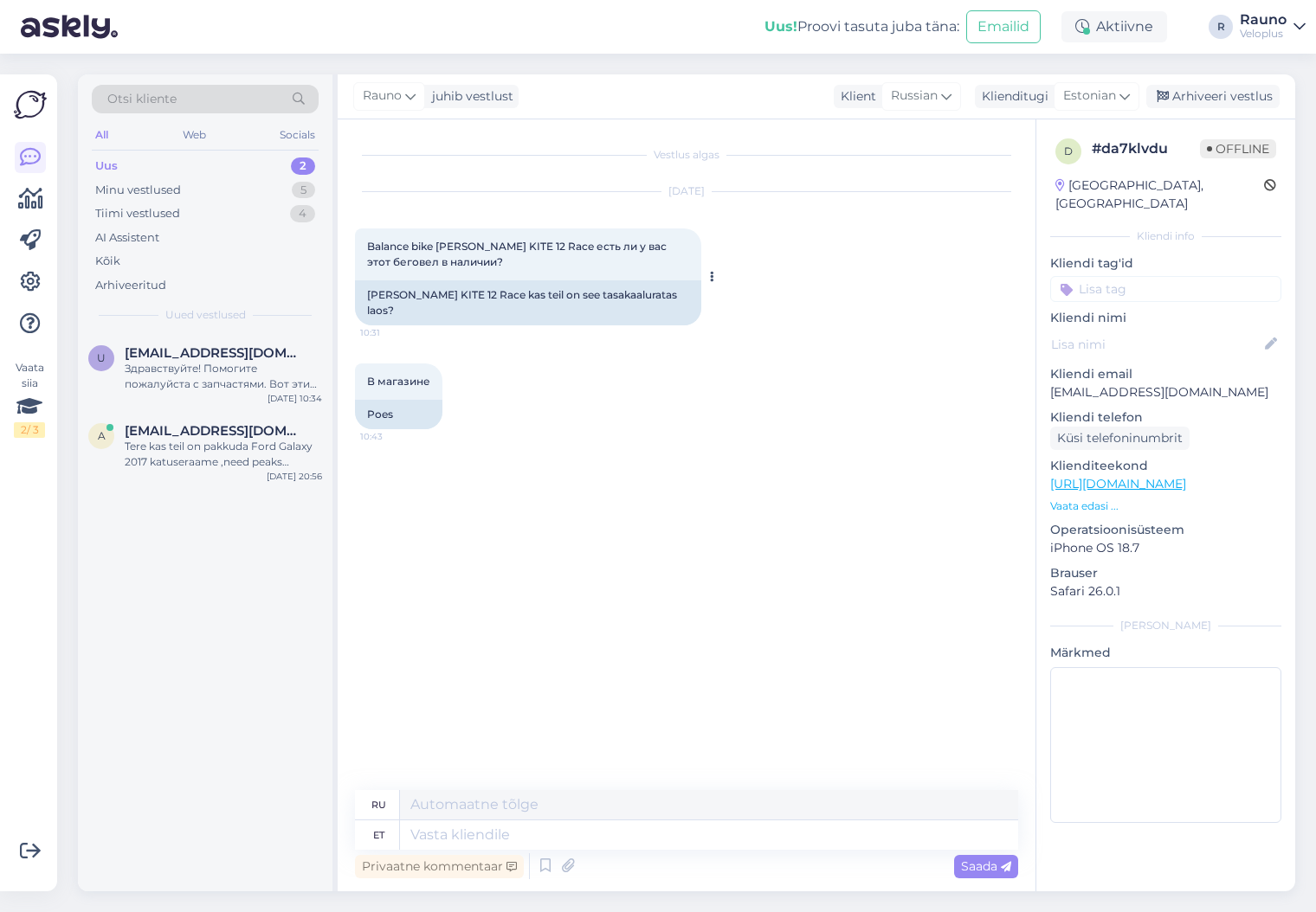
click at [480, 248] on span "Balance bike [PERSON_NAME] KITE 12 Race есть ли у вас этот беговел в наличии?" at bounding box center [517, 254] width 302 height 28
drag, startPoint x: 441, startPoint y: 245, endPoint x: 545, endPoint y: 243, distance: 104.0
click at [545, 243] on span "Balance bike [PERSON_NAME] KITE 12 Race есть ли у вас этот беговел в наличии?" at bounding box center [517, 254] width 302 height 28
copy span "[PERSON_NAME] KITE 12 Race"
click at [1186, 476] on link "[URL][DOMAIN_NAME]" at bounding box center [1118, 484] width 136 height 16
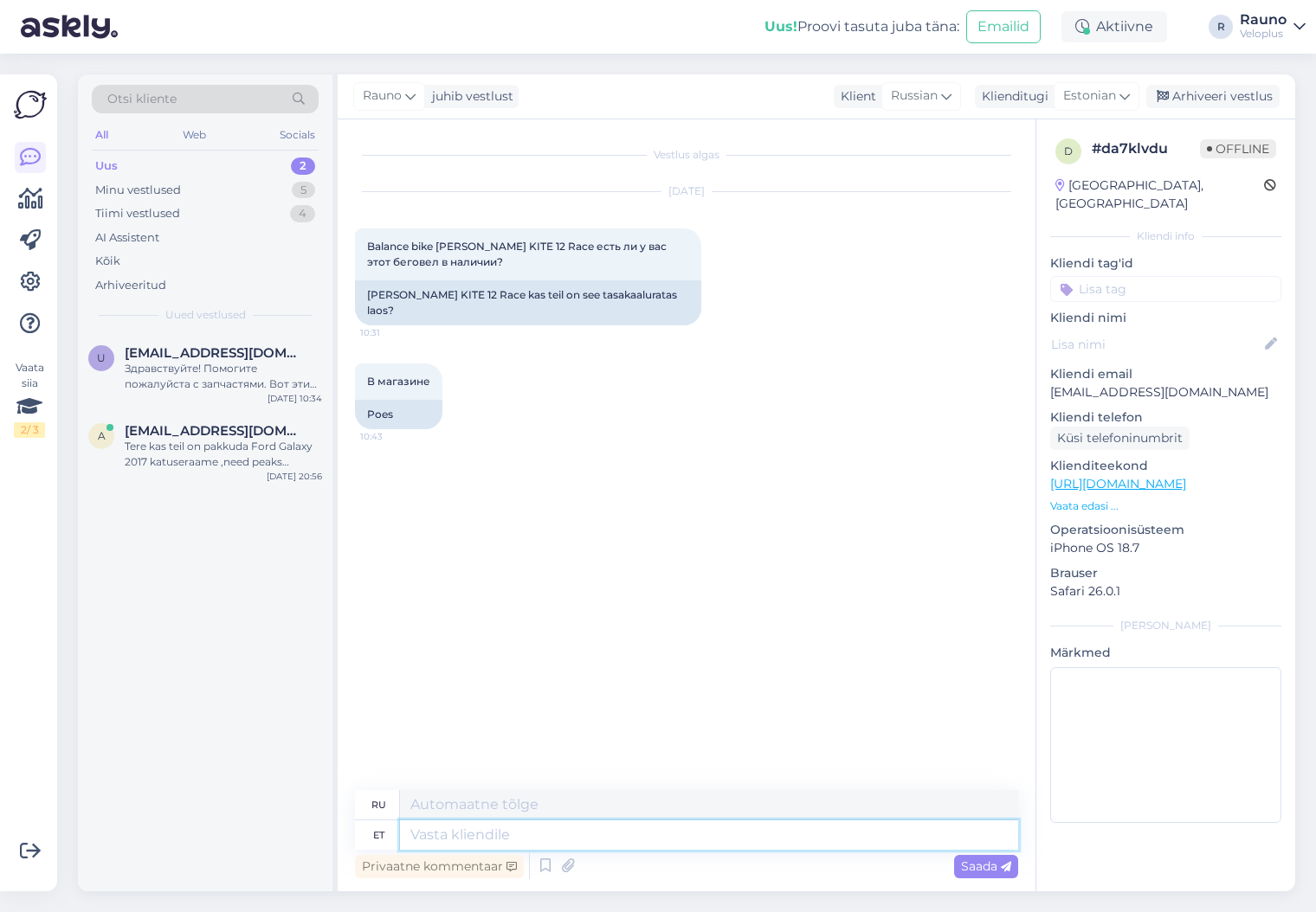
click at [535, 842] on textarea at bounding box center [709, 834] width 618 height 29
type textarea "Tere"
type textarea "Привет"
type textarea "Tere"
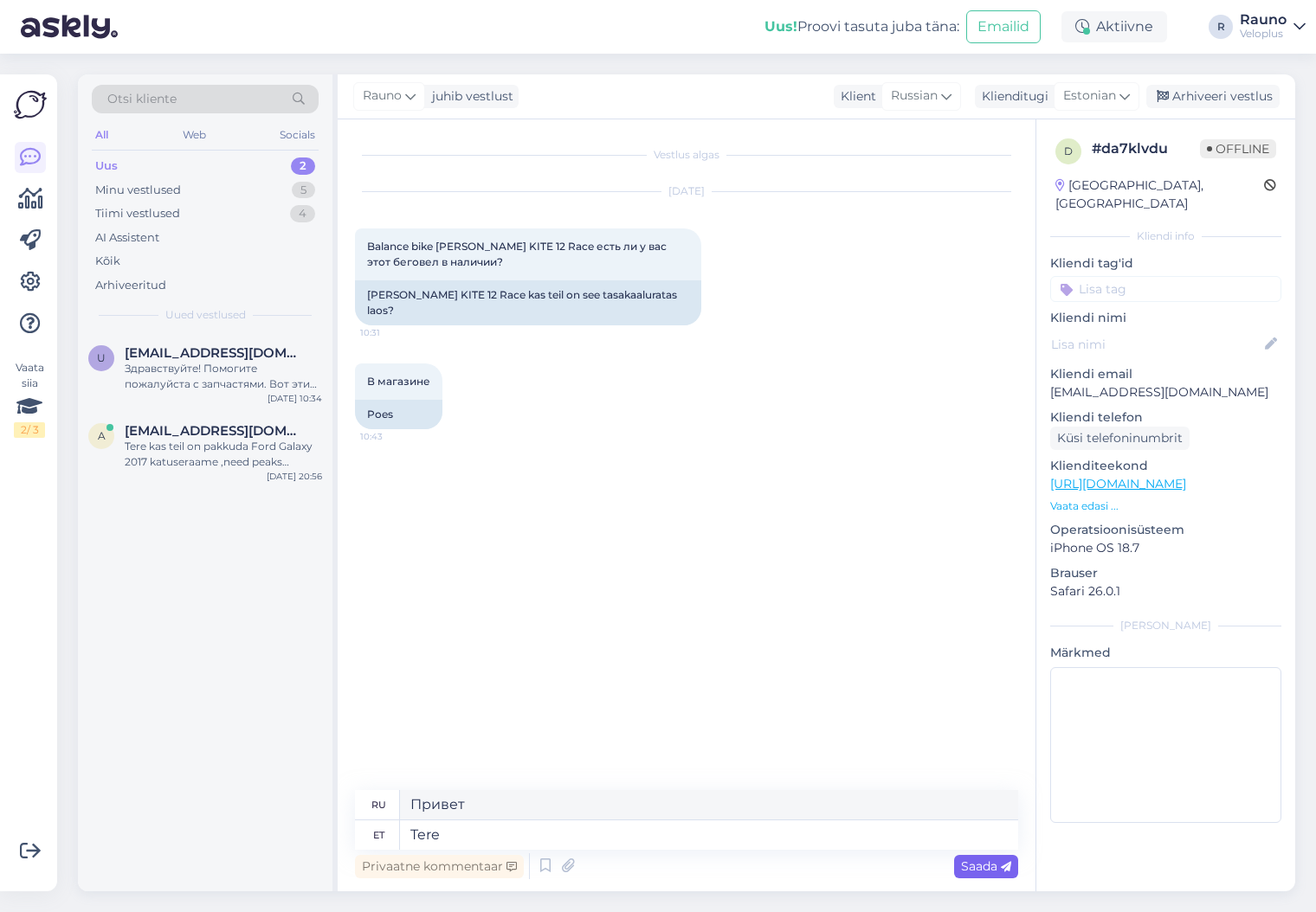
click at [985, 868] on span "Saada" at bounding box center [985, 866] width 50 height 16
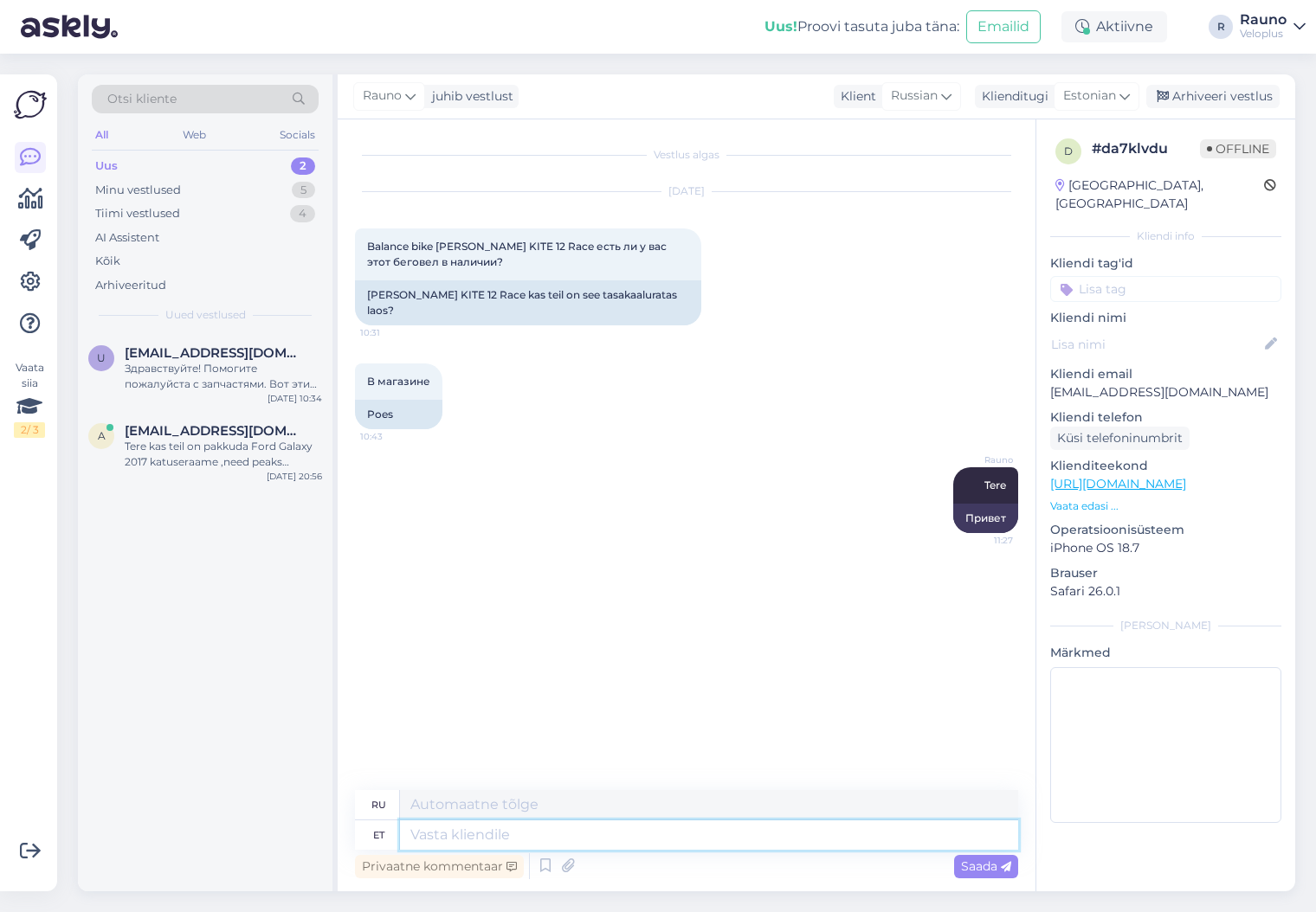
click at [469, 837] on textarea at bounding box center [709, 834] width 618 height 29
type textarea "Kollane"
type textarea "Желтый"
type textarea "Kollane ja"
type textarea "Желтый и"
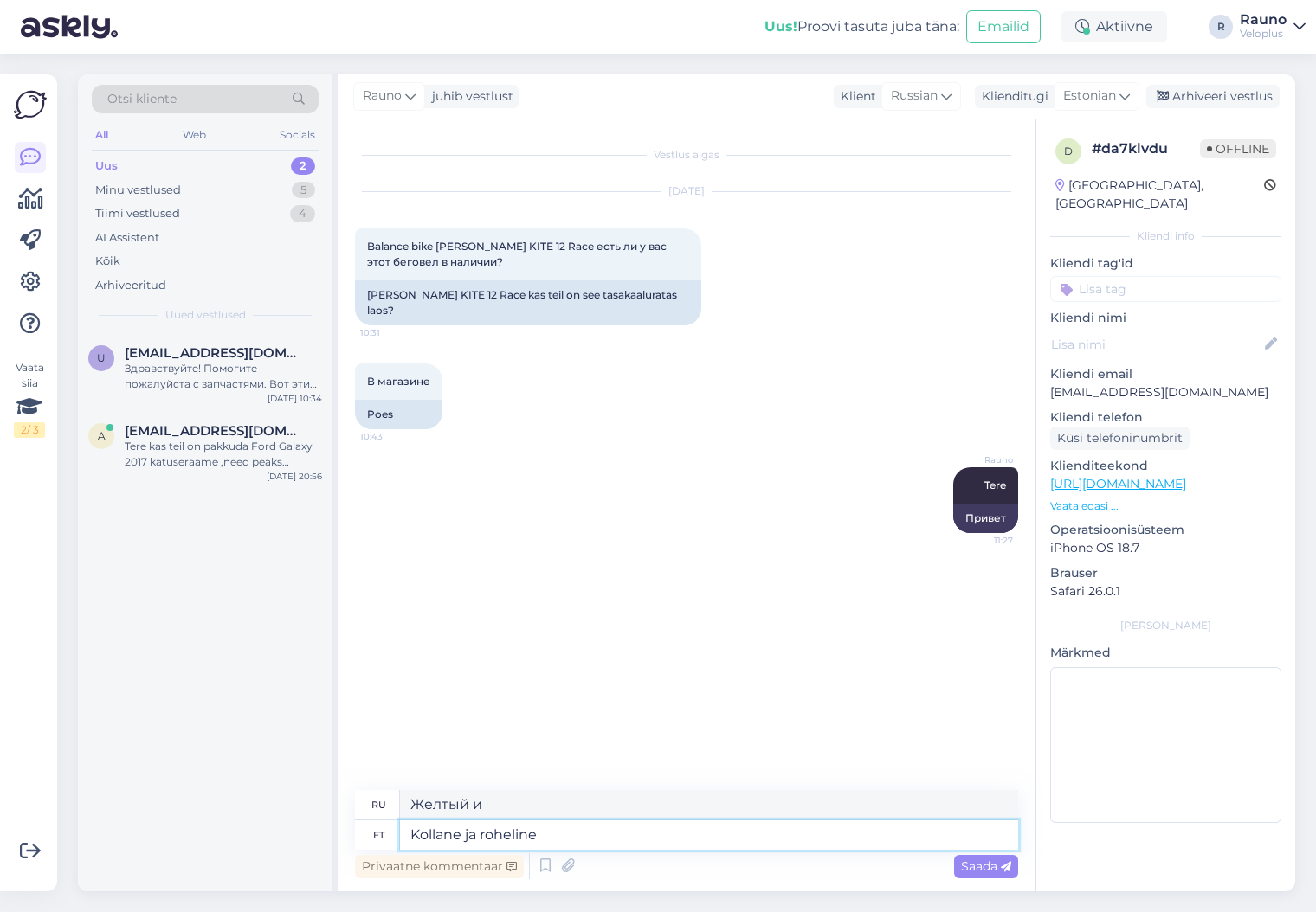
type textarea "Kollane ja roheline"
type textarea "Желтый и зеленый"
type textarea "Kollane ja roheline on"
type textarea "Желтый и зеленый - это"
type textarea "Kollane ja roheline on kaupluses"
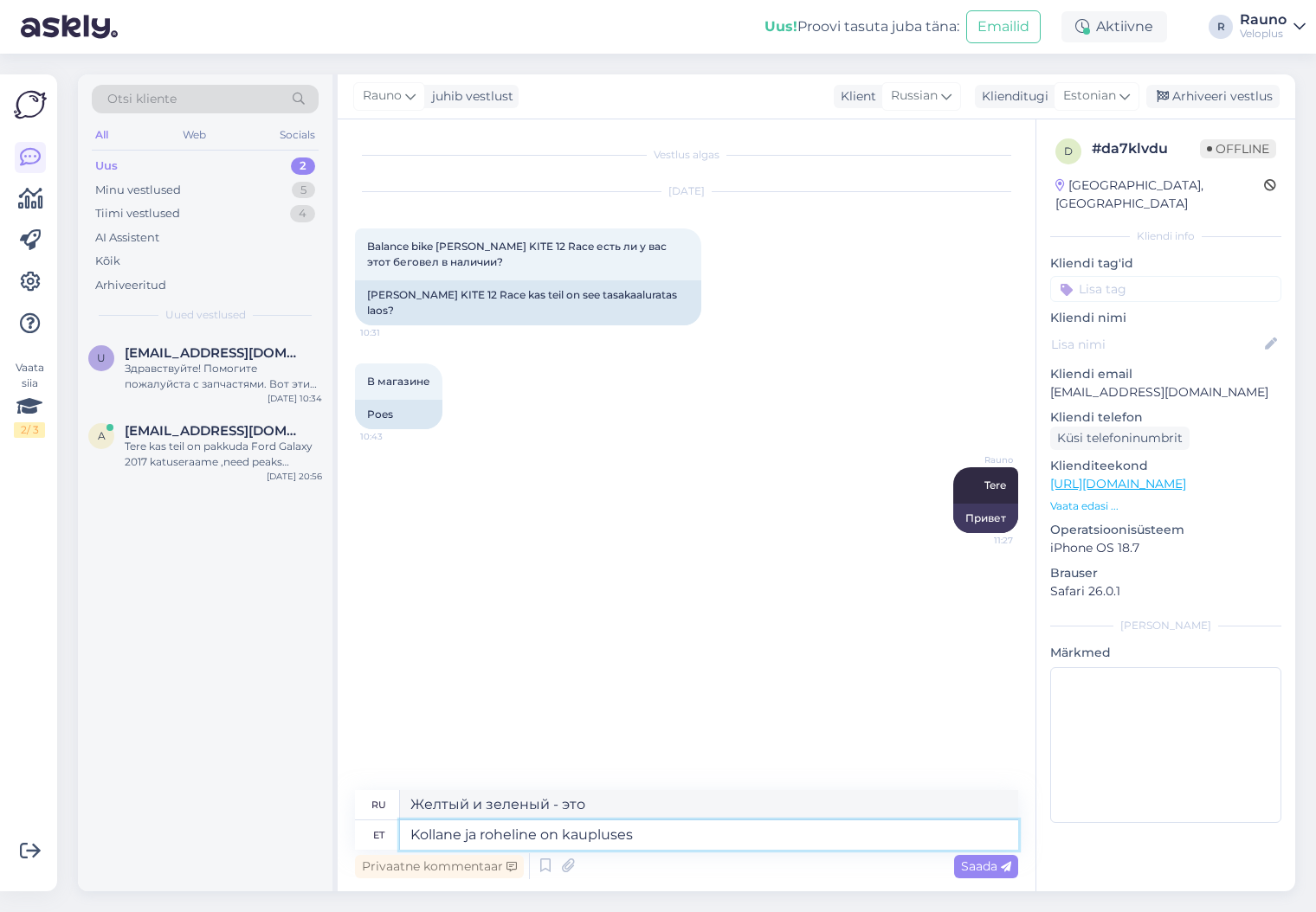
type textarea "Желтый и зеленый в магазине"
type textarea "Kollane ja roheline on kaupluses olemas."
type textarea "В магазине доступны желтый и зеленый цвета."
type textarea "Kollane ja roheline on kaupluses olemas. Punane"
type textarea "В магазине доступны жёлтый и зелёный цвета. Красный."
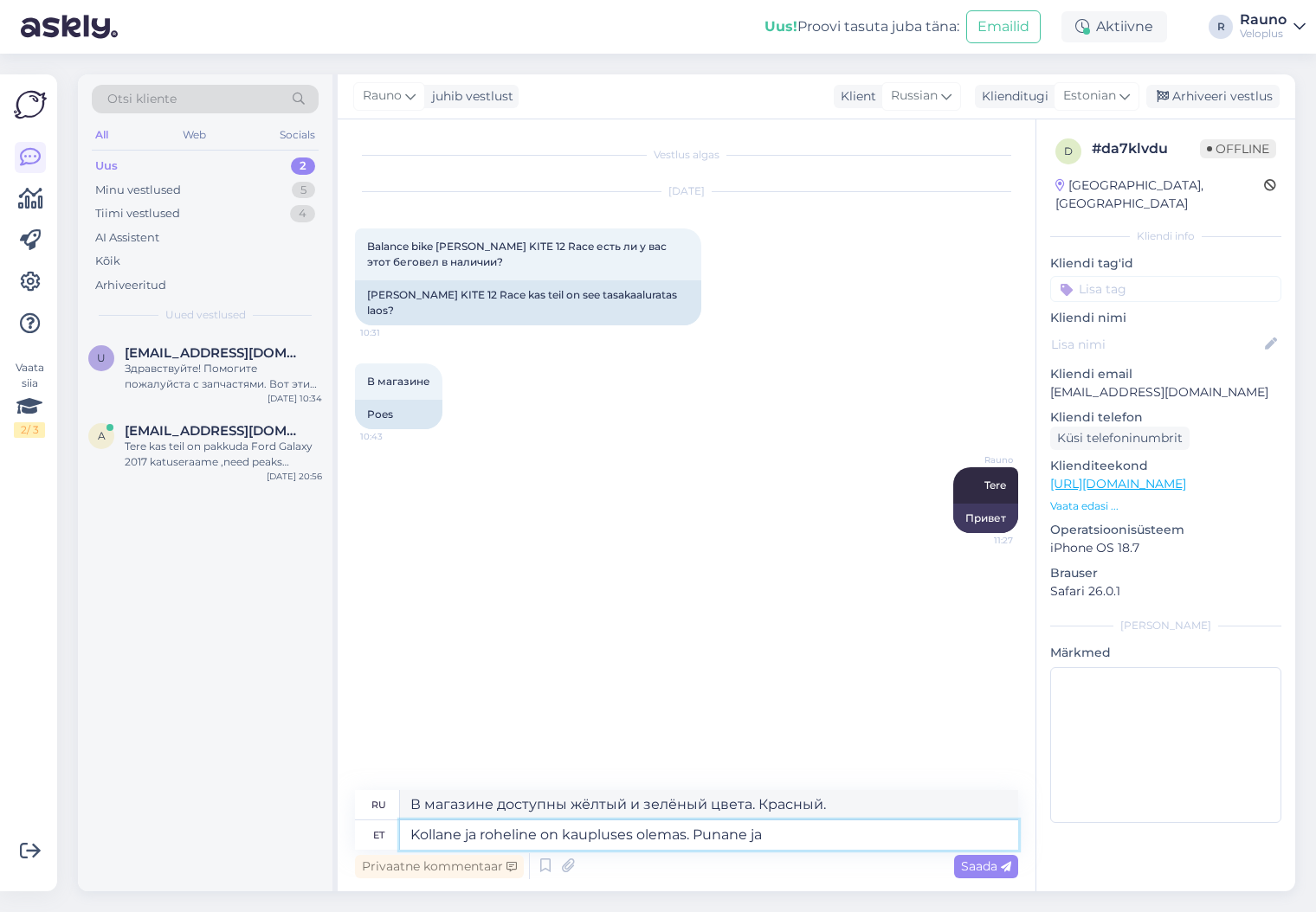
type textarea "Kollane ja roheline on kaupluses olemas. Punane ja"
type textarea "В магазине доступны жёлтый и зелёный цвета. Красный и"
type textarea "Kollane ja roheline on kaupluses olemas. Punane ja lilla"
type textarea "Жёлтый и зелёный цвета доступны в магазине. Красный и фиолетовый."
type textarea "Kollane ja roheline on kaupluses olemas. [GEOGRAPHIC_DATA] ja lilla asuvad"
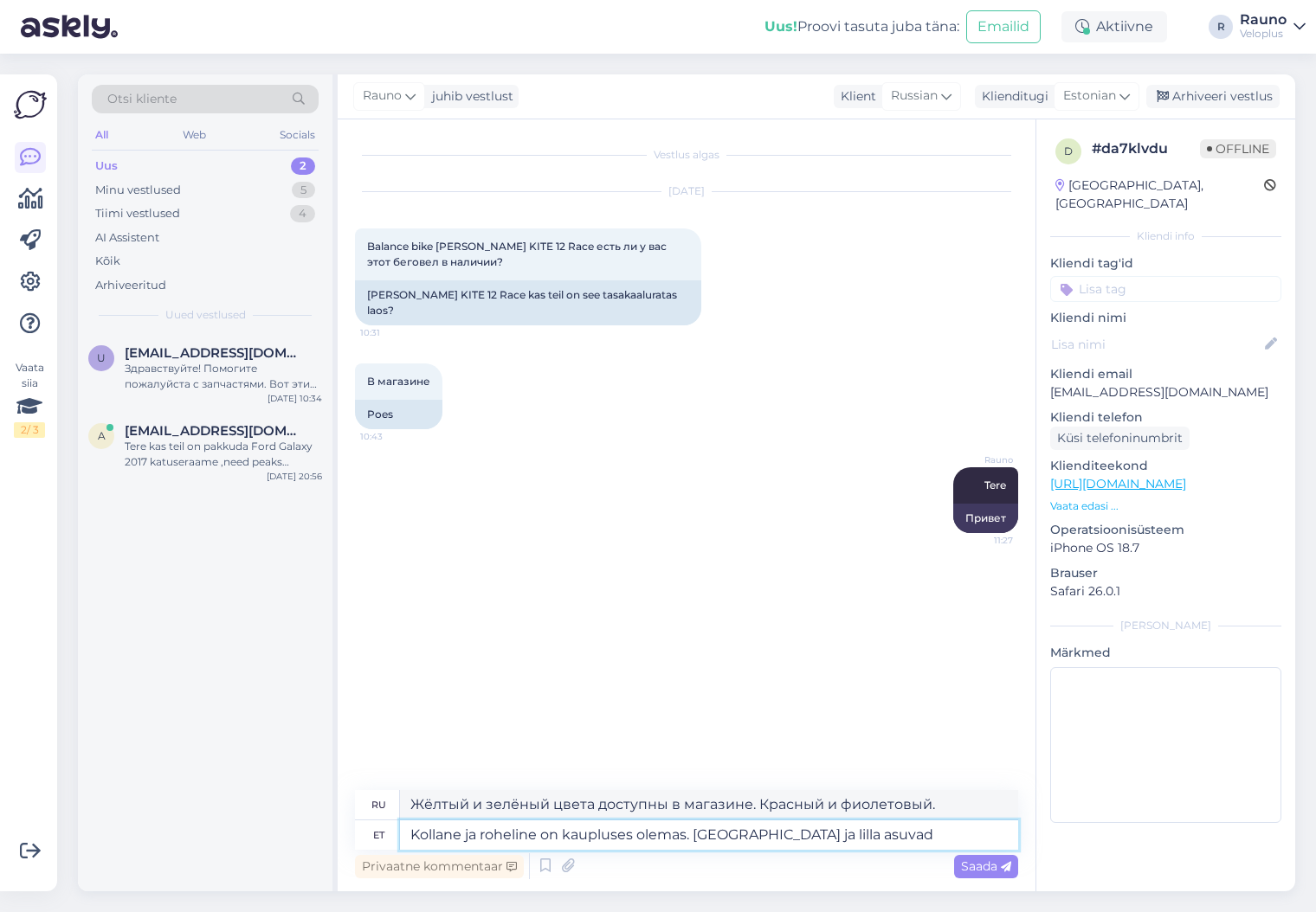
type textarea "Жёлтый и зелёный цвета доступны в магазине. Красный и фиолетовый цвета доступны."
type textarea "Kollane ja roheline on kaupluses olemas. [GEOGRAPHIC_DATA] ja lilla asuvad hetk…"
type textarea "Жёлтый и зелёный цвета доступны в магазине. Красный и фиолетовый сейчас отсутст…"
type textarea "Kollane ja roheline on kaupluses olemas. Punane ja lilla asuvad hetkel meie"
type textarea "Жёлтый и зелёный цвета доступны в магазине. Красный и фиолетовый сейчас в налич…"
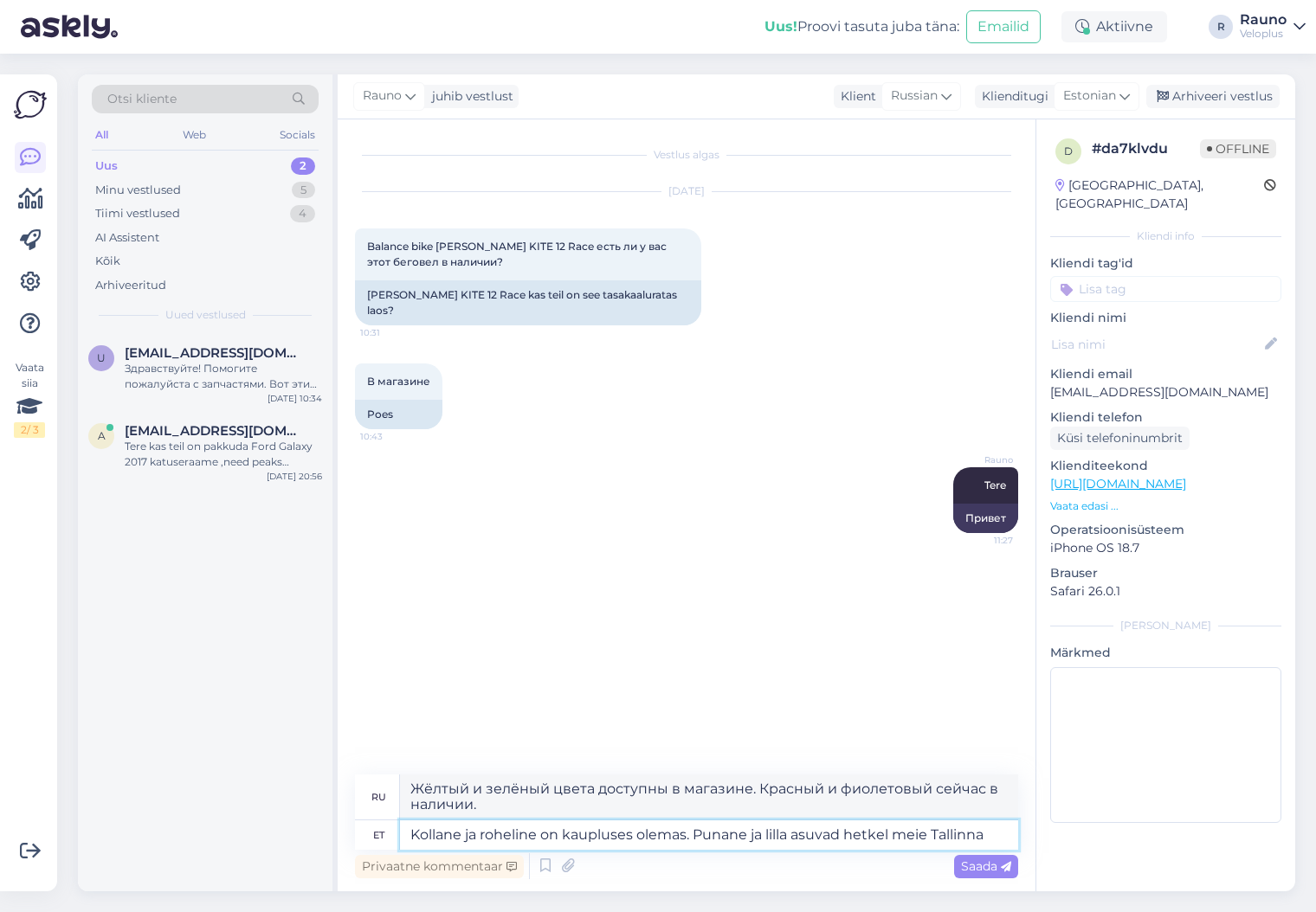
type textarea "Kollane ja roheline on kaupluses olemas. Punane ja lilla asuvad hetkel meie Tal…"
type textarea "Жёлтый и зелёный цвета доступны в магазине. Красный и фиолетовый цвета в настоя…"
type textarea "Kollane ja roheline on kaupluses olemas. Punane ja lilla asuvad hetkel meie [GE…"
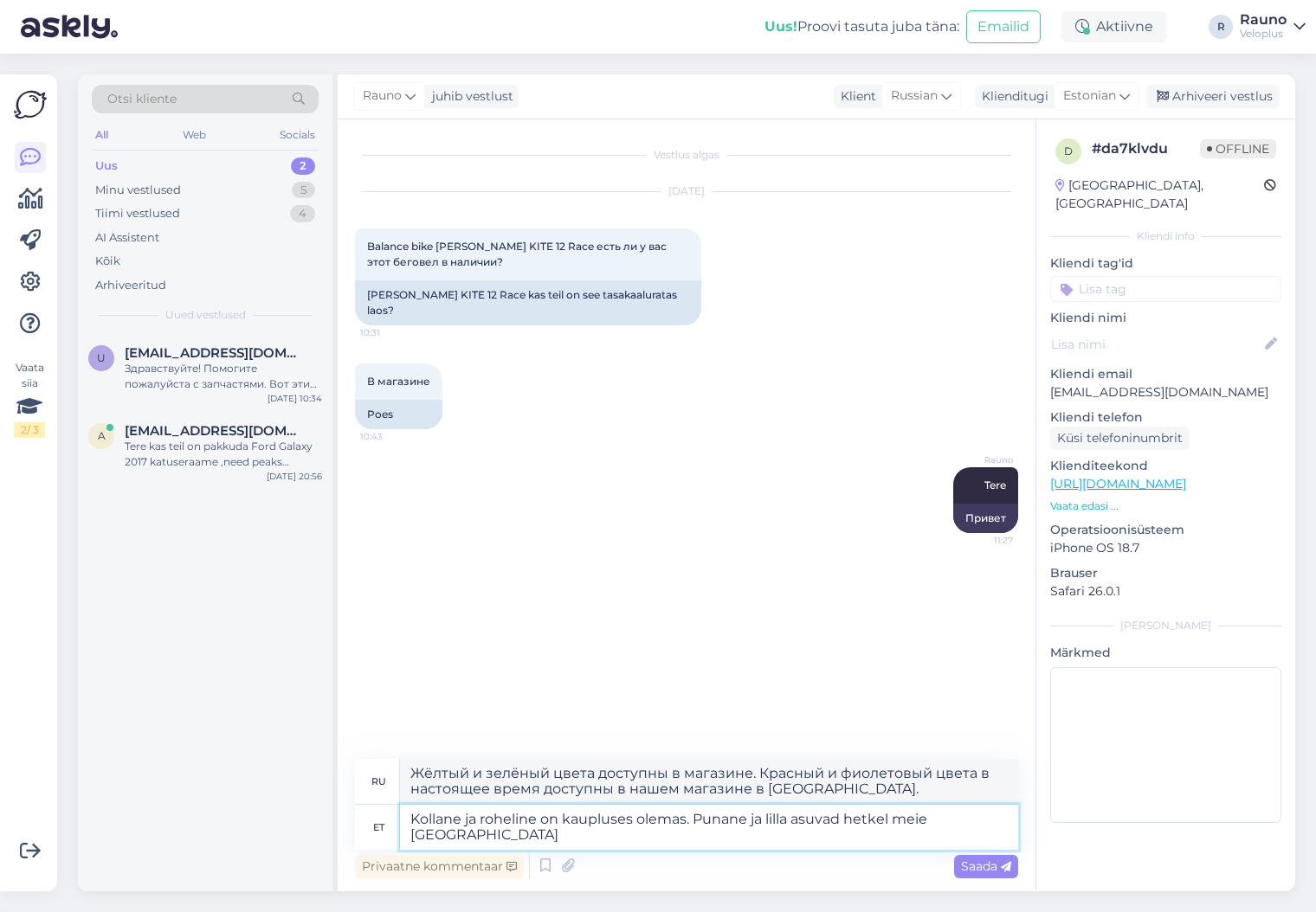
type textarea "Жёлтый и зелёный цвета доступны в магазине. Красный и фиолетовый цвета в настоя…"
type textarea "Kollane ja roheline on kaupluses olemas. Punane ja lilla asuvad hetkel meie [GE…"
click at [987, 867] on span "Saada" at bounding box center [985, 866] width 50 height 16
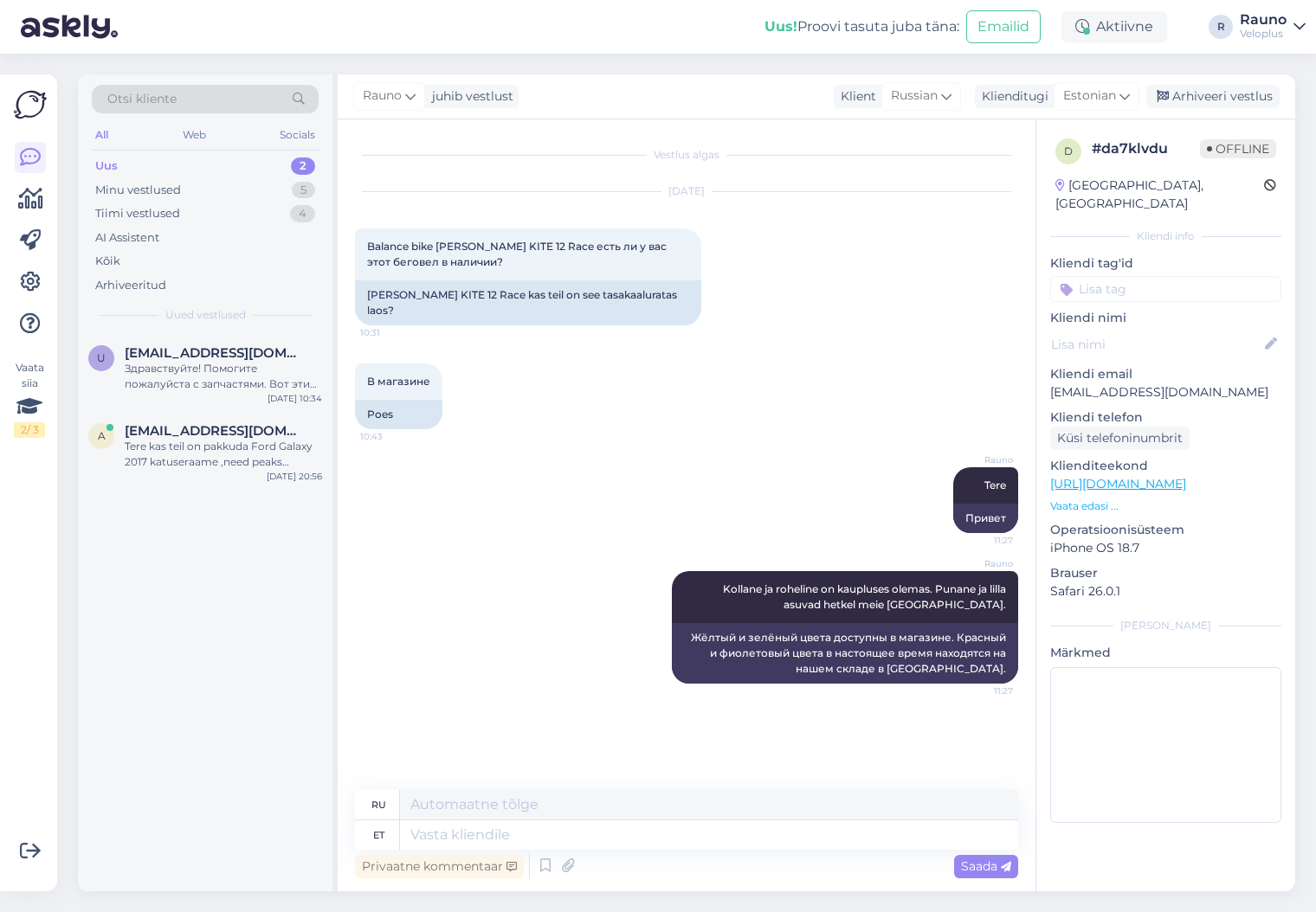
click at [111, 167] on div "Uus" at bounding box center [107, 167] width 23 height 18
click at [185, 360] on span "[EMAIL_ADDRESS][DOMAIN_NAME]" at bounding box center [214, 353] width 180 height 16
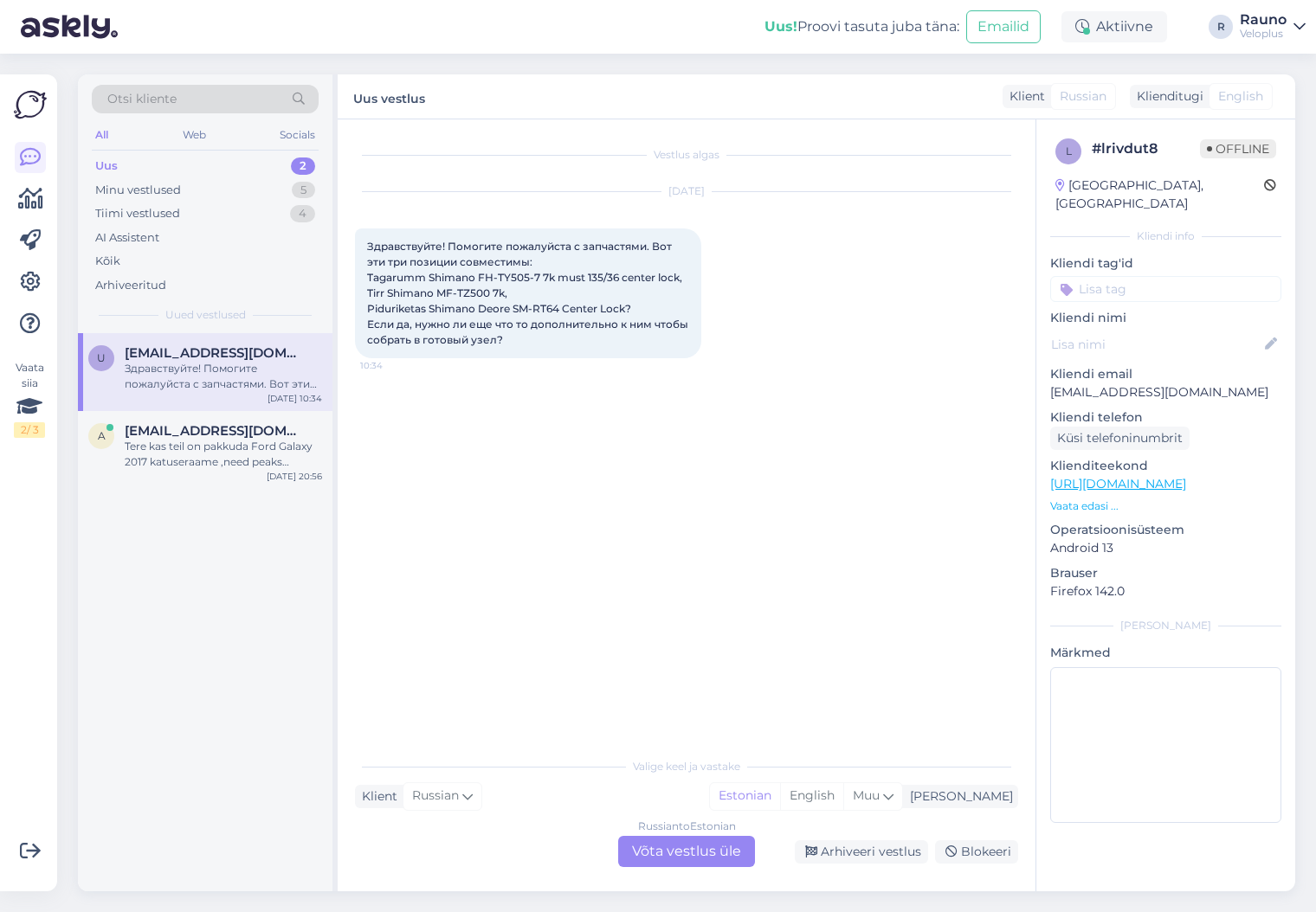
click at [703, 853] on div "Russian to Estonian Võta vestlus üle" at bounding box center [686, 851] width 137 height 31
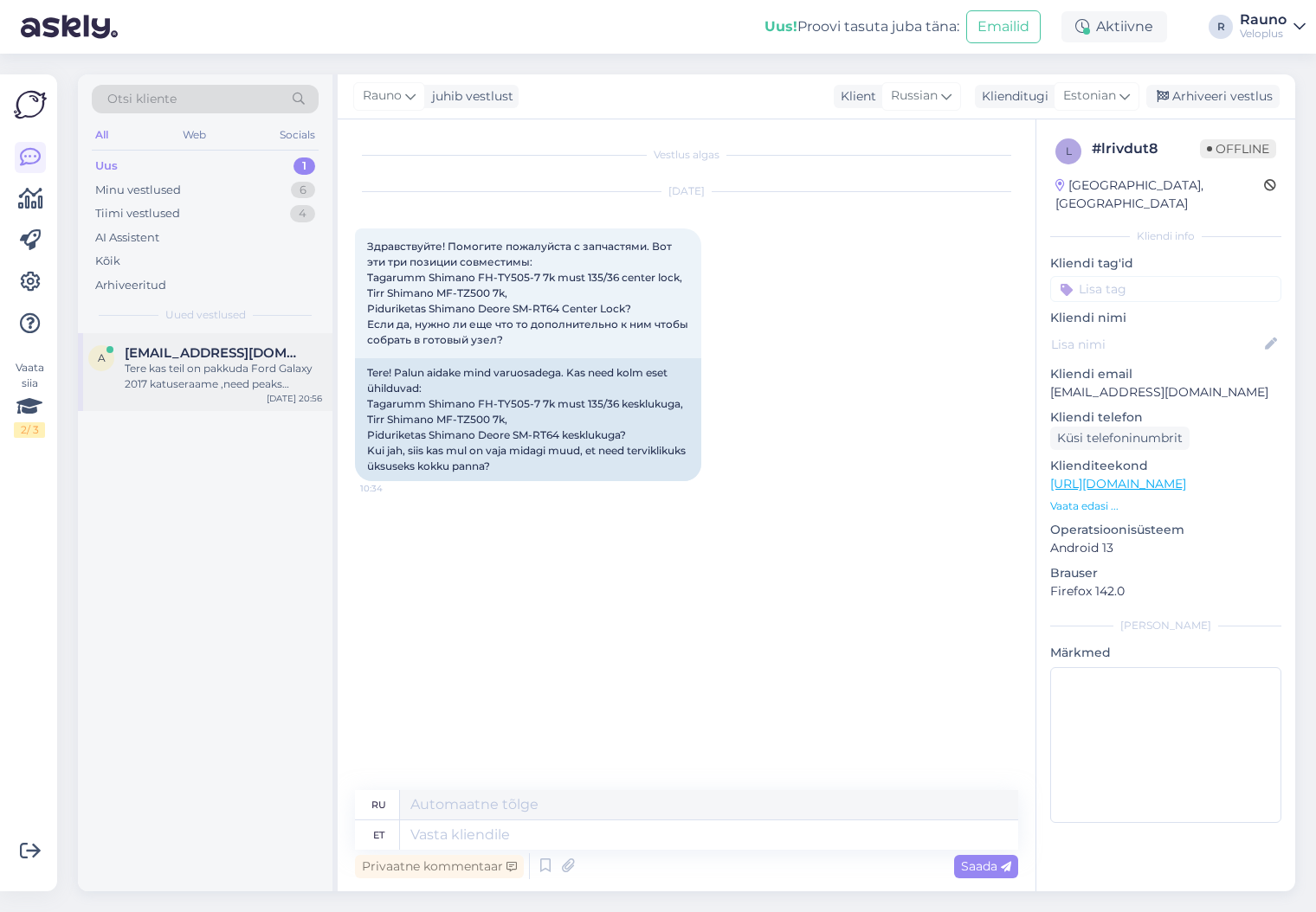
click at [206, 360] on span "[EMAIL_ADDRESS][DOMAIN_NAME]" at bounding box center [214, 353] width 180 height 16
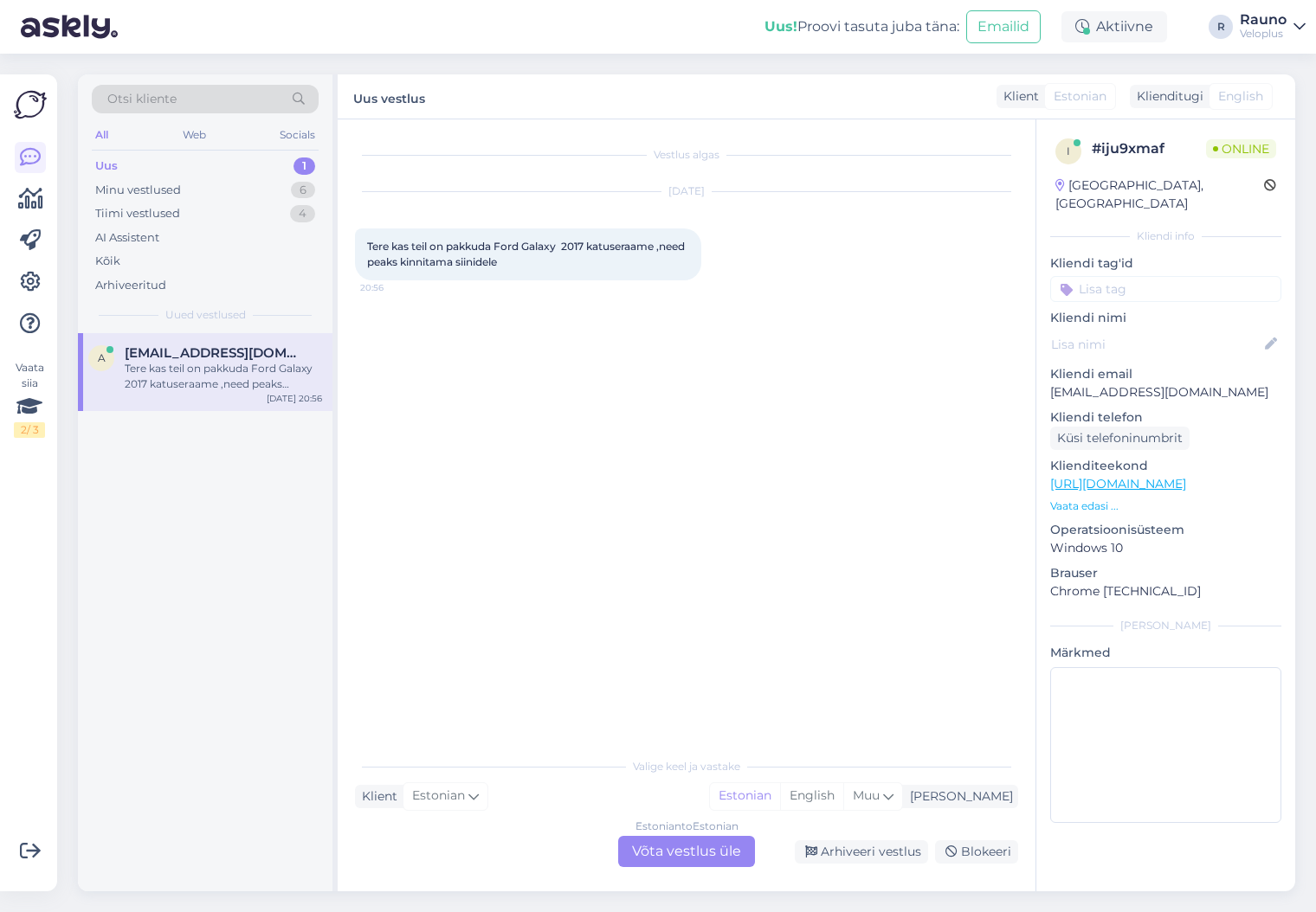
click at [197, 526] on div "a [EMAIL_ADDRESS][DOMAIN_NAME] Tere kas teil on pakkuda Ford Galaxy 2017 katuse…" at bounding box center [204, 612] width 255 height 559
